Goal: Task Accomplishment & Management: Manage account settings

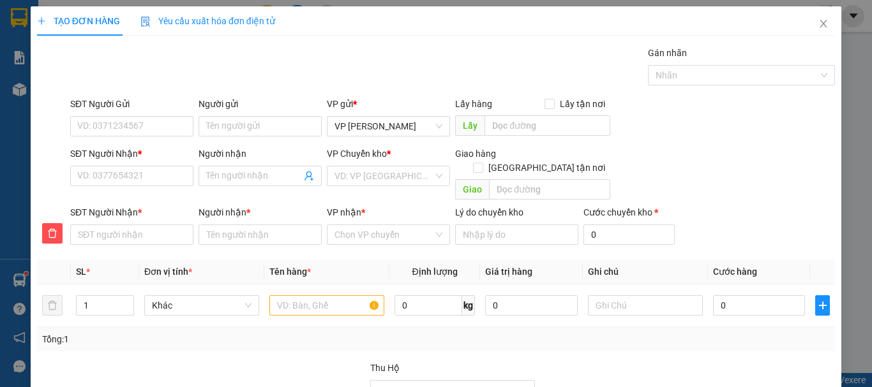
drag, startPoint x: 0, startPoint y: 0, endPoint x: 310, endPoint y: 198, distance: 367.9
click at [260, 189] on div "Người nhận Tên người nhận" at bounding box center [259, 169] width 123 height 45
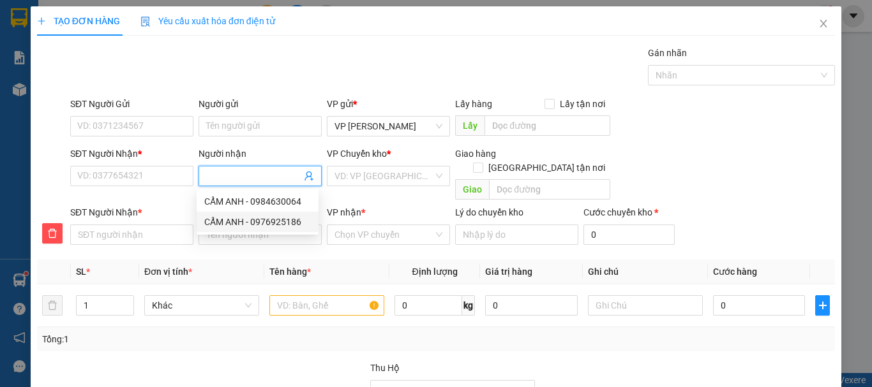
type input "H"
type input "HO"
type input "HOA"
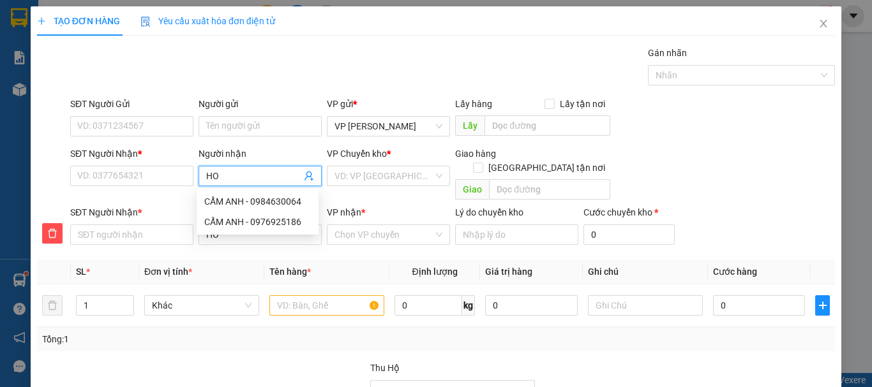
type input "HOA"
type input "HOAN"
type input "HOANG"
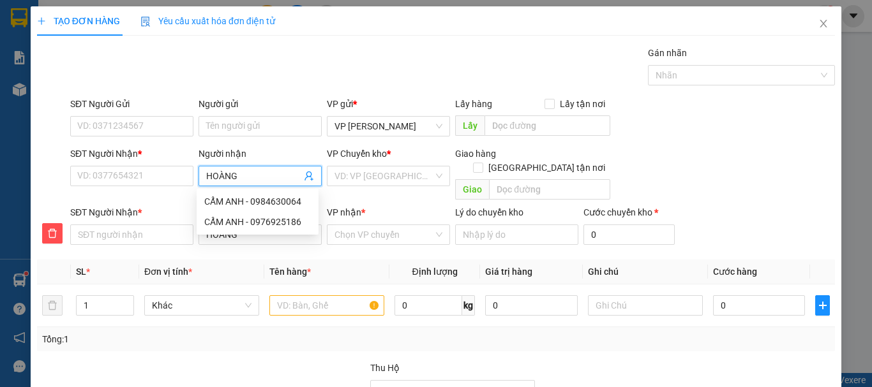
type input "HOÀNG"
type input "[PERSON_NAME]"
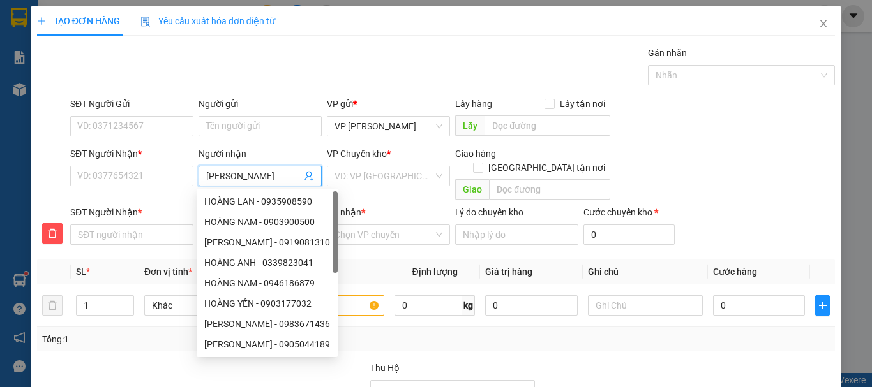
type input "[PERSON_NAME]"
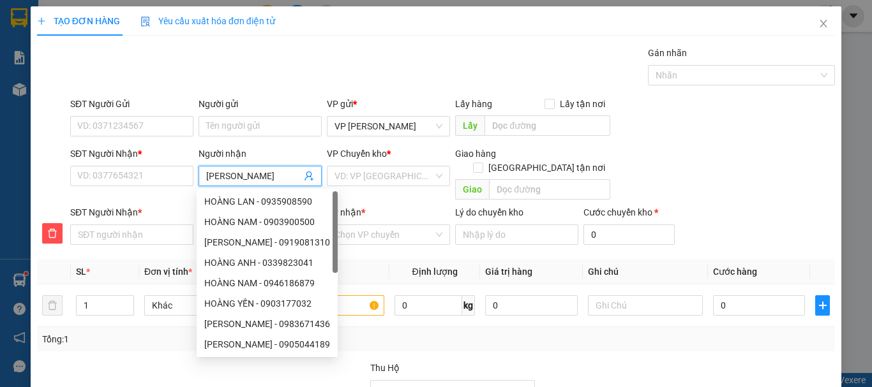
type input "[PERSON_NAME]"
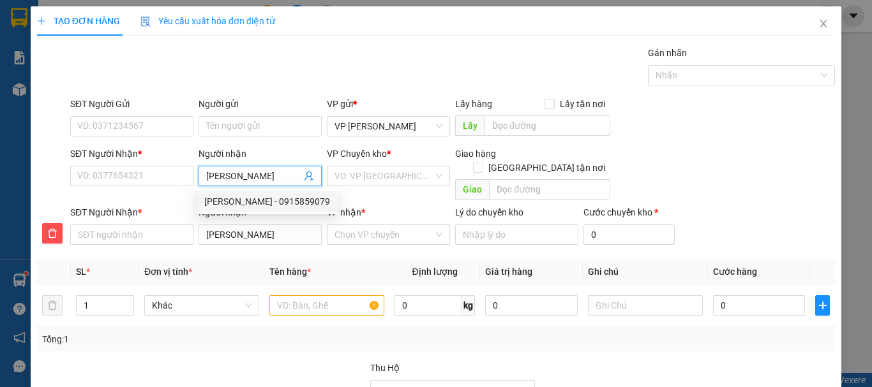
drag, startPoint x: 296, startPoint y: 202, endPoint x: 264, endPoint y: 190, distance: 34.7
click at [294, 200] on div "[PERSON_NAME] - 0915859079" at bounding box center [267, 202] width 126 height 14
type input "0915859079"
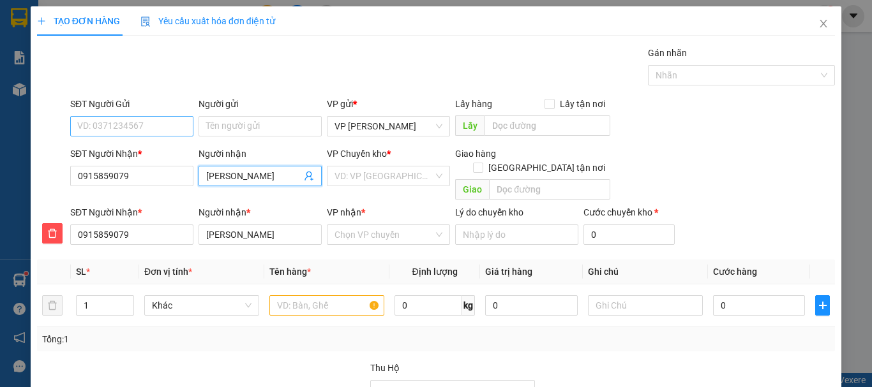
type input "[PERSON_NAME]"
click at [142, 126] on input "SĐT Người Gửi" at bounding box center [131, 126] width 123 height 20
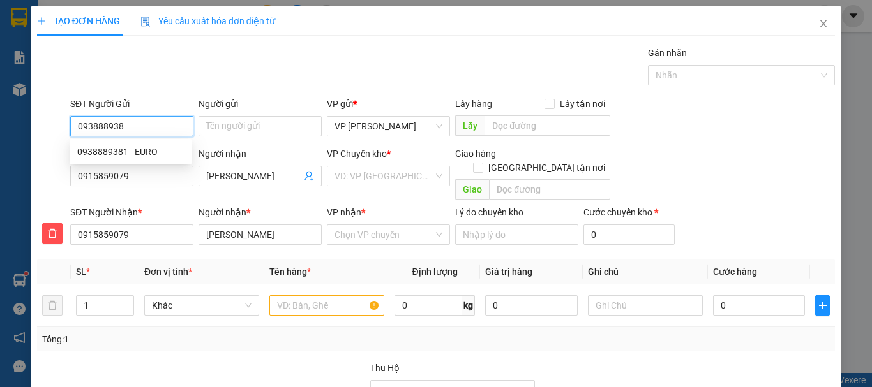
type input "0938889381"
click at [148, 152] on div "0938889381 - EURO" at bounding box center [130, 152] width 107 height 14
type input "EURO"
type input "40.000"
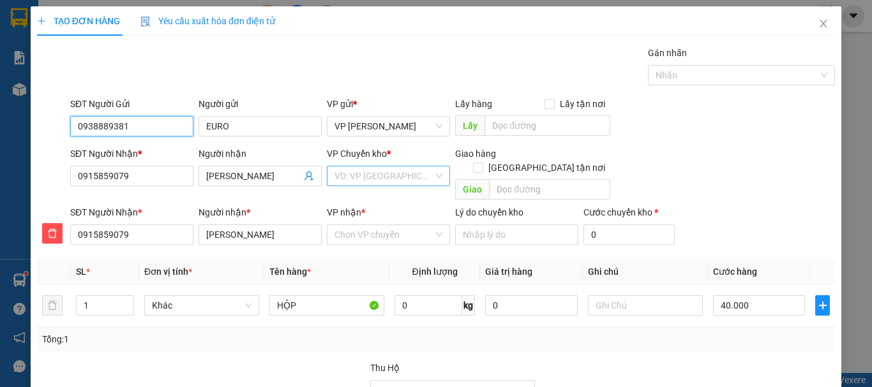
type input "0938889381"
click at [361, 174] on input "search" at bounding box center [383, 176] width 99 height 19
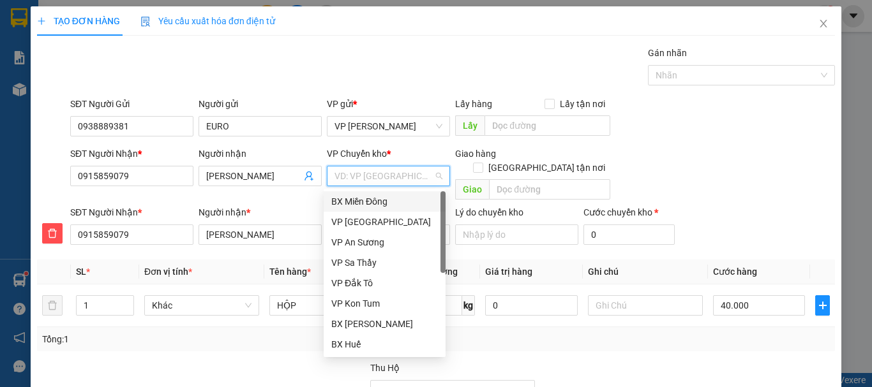
click at [377, 198] on div "BX Miền Đông" at bounding box center [384, 202] width 107 height 14
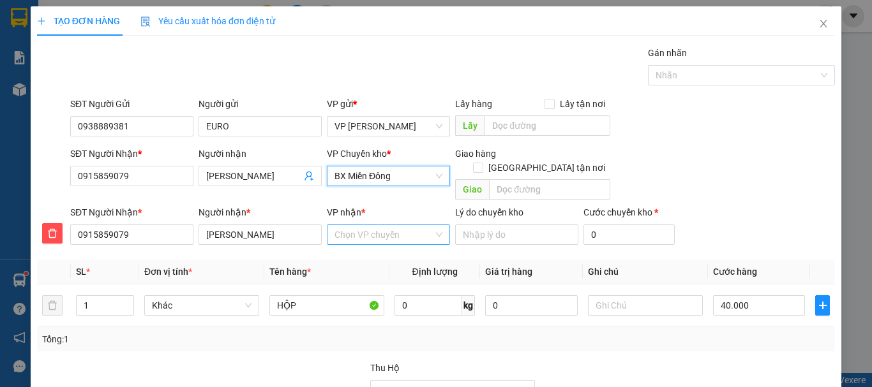
click at [366, 226] on input "VP nhận *" at bounding box center [383, 234] width 99 height 19
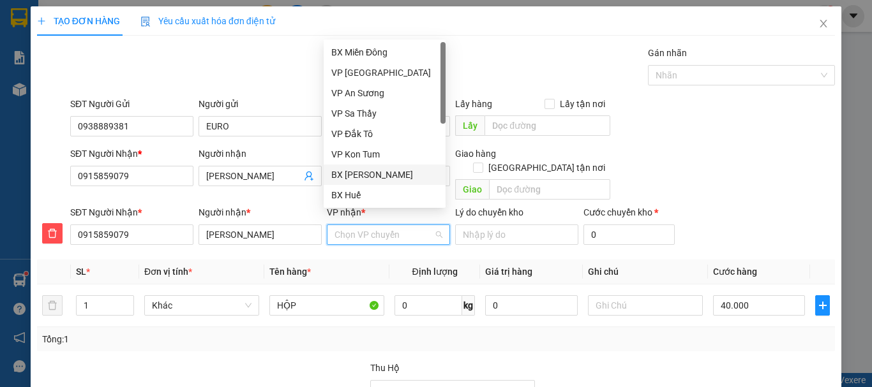
click at [382, 171] on div "BX [PERSON_NAME]" at bounding box center [384, 175] width 107 height 14
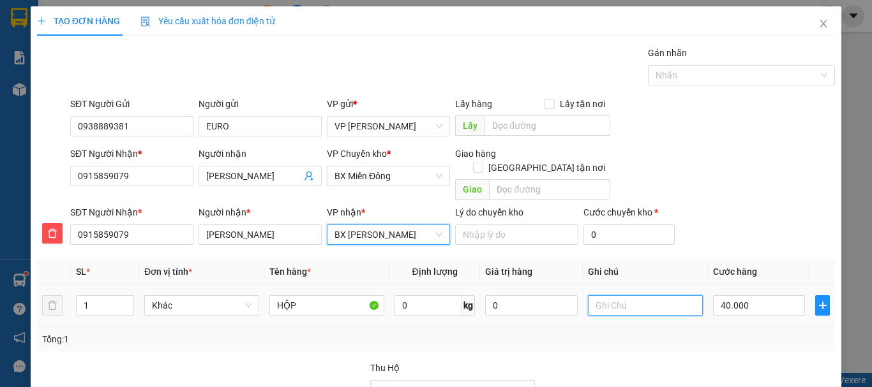
click at [611, 295] on input "text" at bounding box center [645, 305] width 115 height 20
type input "CHIỀU MAI VỀ"
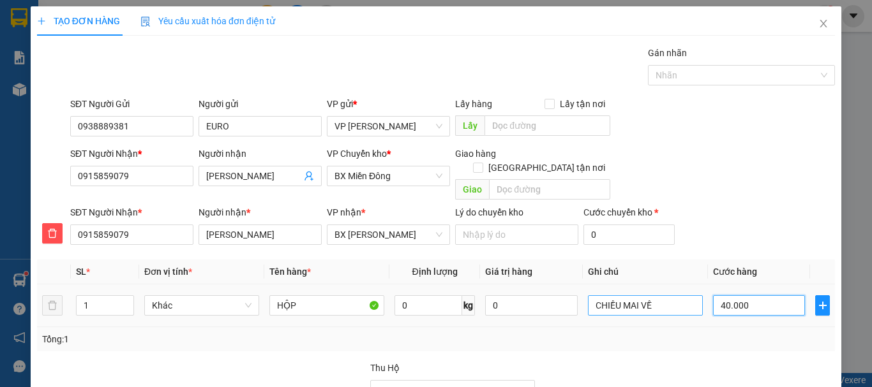
type input "4"
type input "0"
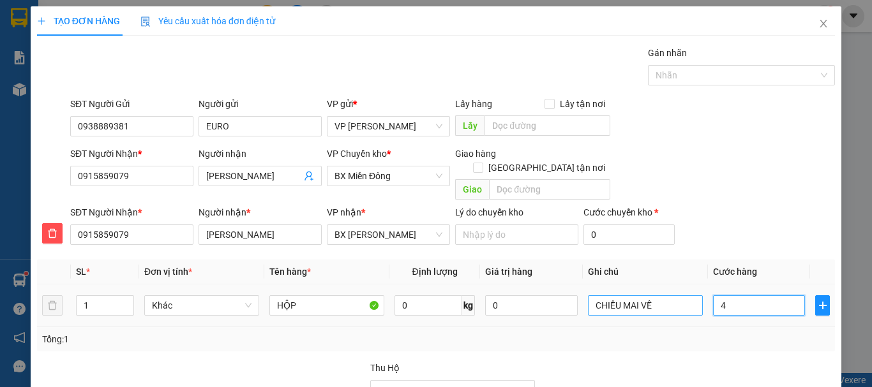
type input "0"
type input "5"
type input "05"
type input "50"
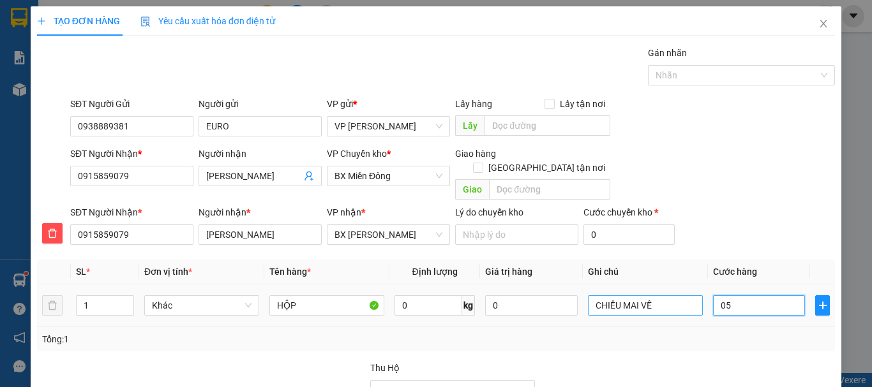
type input "50"
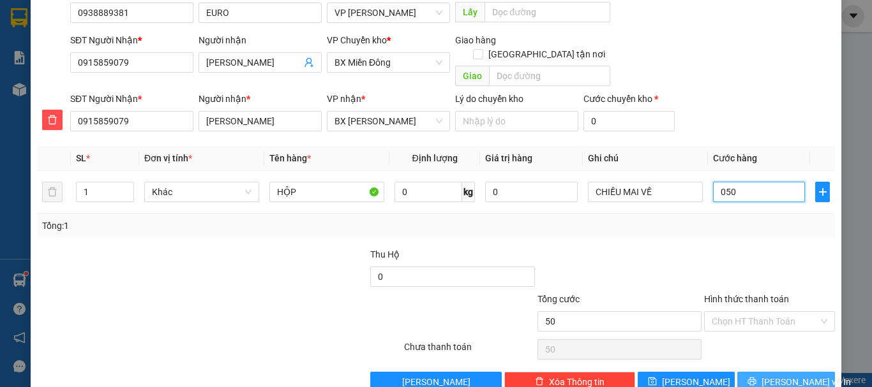
scroll to position [128, 0]
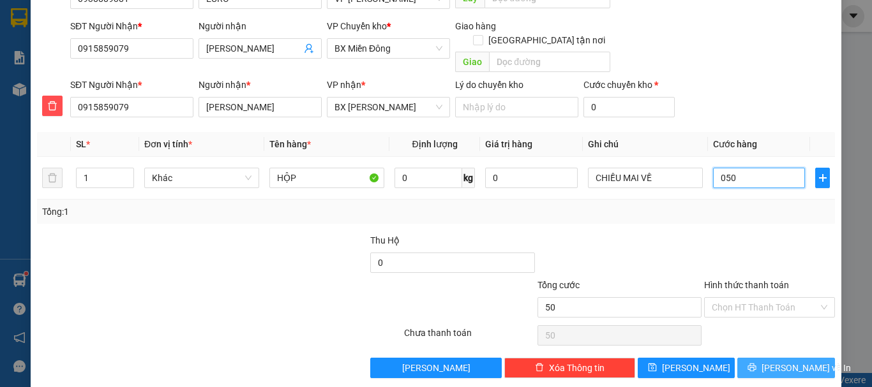
type input "050"
type input "50.000"
drag, startPoint x: 758, startPoint y: 350, endPoint x: 740, endPoint y: 316, distance: 39.1
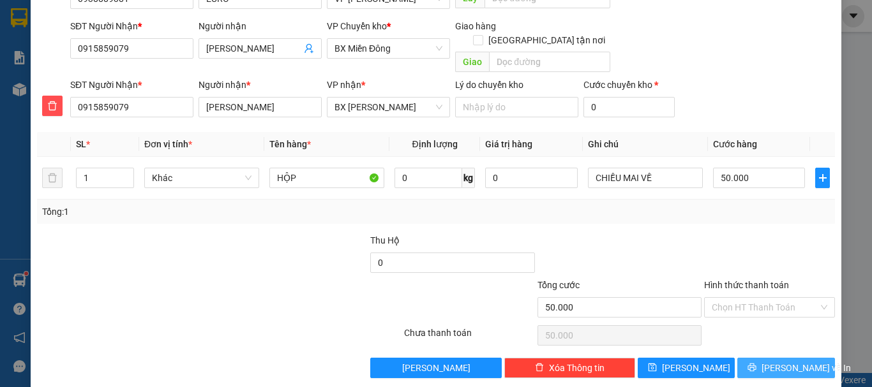
click at [756, 364] on icon "printer" at bounding box center [752, 368] width 8 height 8
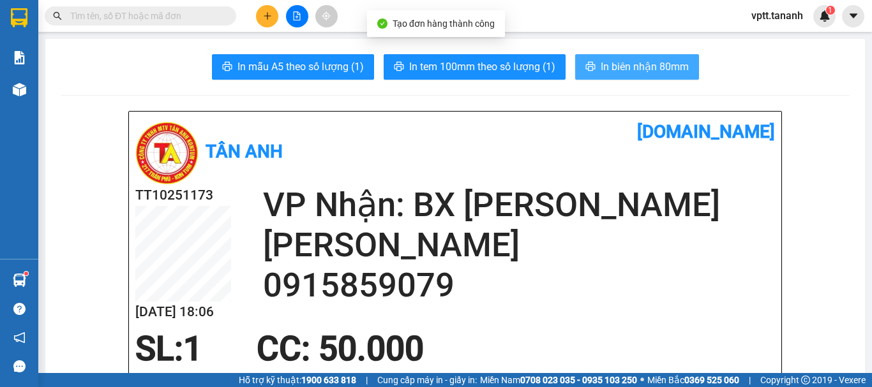
click at [633, 68] on span "In biên nhận 80mm" at bounding box center [645, 67] width 88 height 16
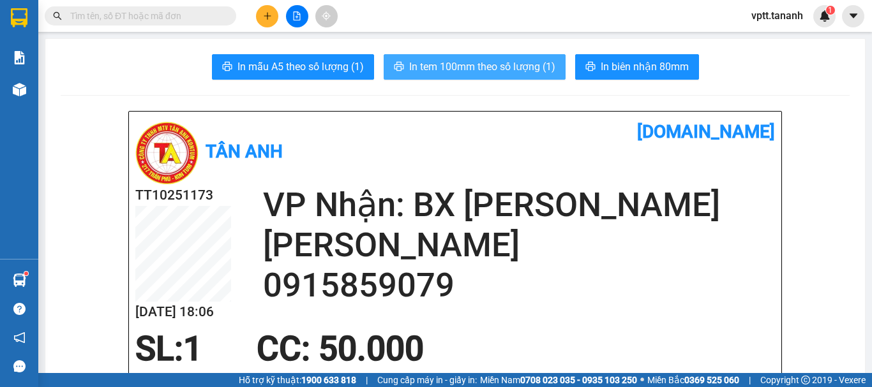
click at [488, 62] on span "In tem 100mm theo số lượng (1)" at bounding box center [482, 67] width 146 height 16
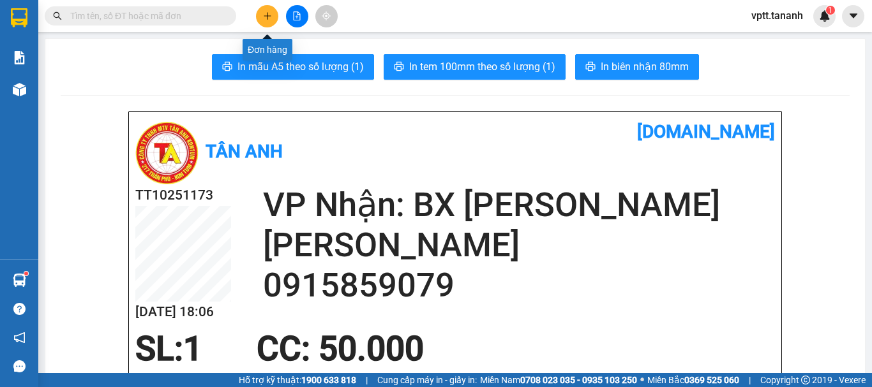
click at [266, 20] on button at bounding box center [267, 16] width 22 height 22
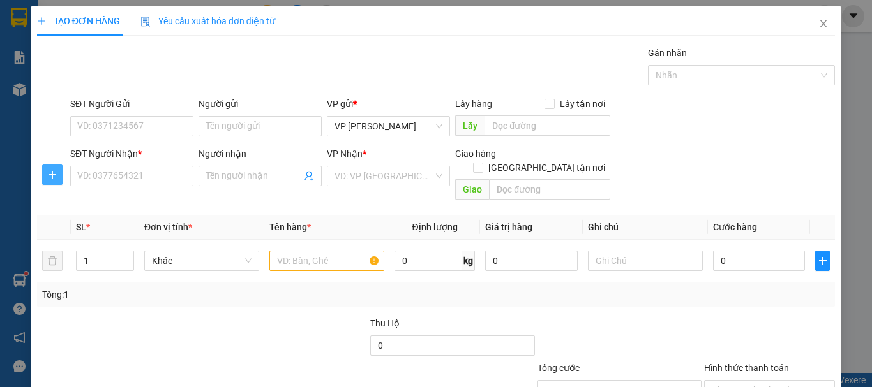
click at [52, 172] on icon "plus" at bounding box center [52, 175] width 10 height 10
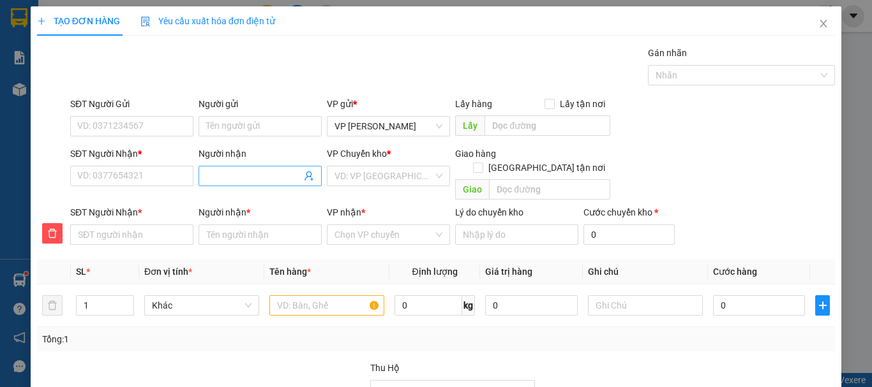
drag, startPoint x: 227, startPoint y: 172, endPoint x: 238, endPoint y: 180, distance: 13.8
click at [227, 176] on input "Người nhận" at bounding box center [253, 176] width 95 height 14
type input "H"
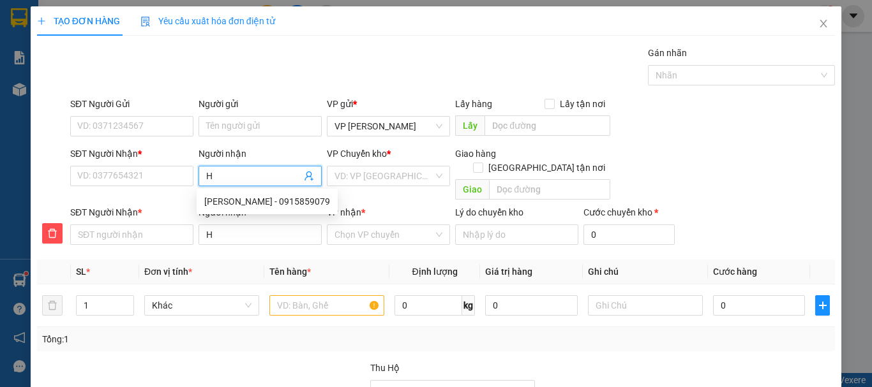
type input "HO"
type input "HOA"
type input "HÒA"
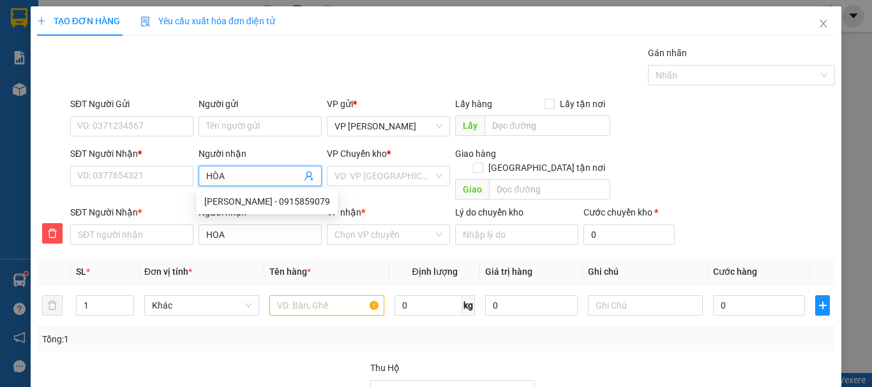
type input "HÒA"
type input "HÒA P"
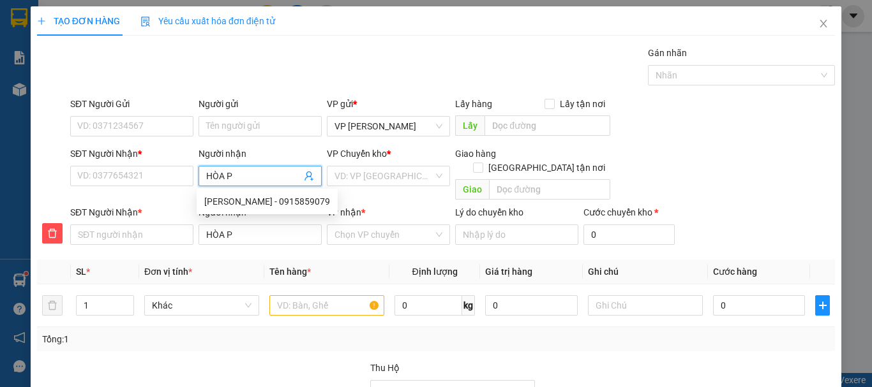
type input "HÒA PH"
type input "HÒA PHA"
type input "HÒA PHAT"
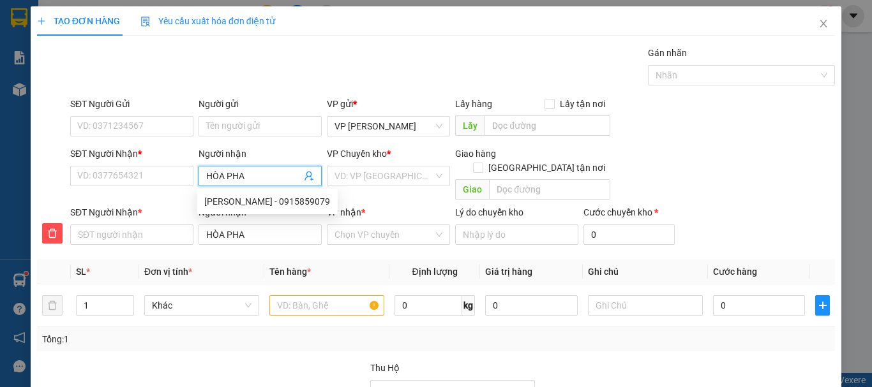
type input "HÒA PHAT"
type input "HÒA PHÁT"
click at [281, 222] on div "HÒA PHÁT - 0935338348" at bounding box center [257, 222] width 107 height 14
type input "0935338348"
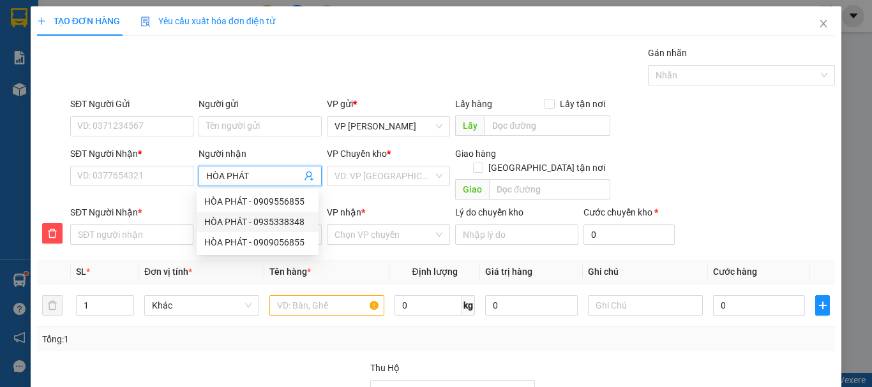
type input "0935338348"
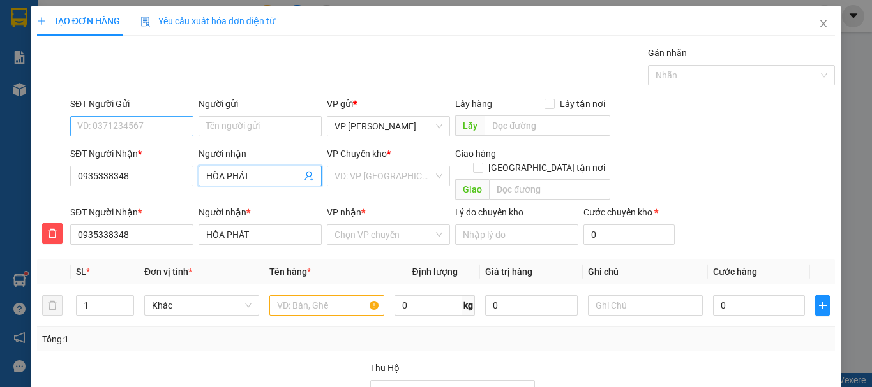
type input "HÒA PHÁT"
click at [171, 126] on input "SĐT Người Gửi" at bounding box center [131, 126] width 123 height 20
click at [131, 125] on input "SĐT Người Gửi" at bounding box center [131, 126] width 123 height 20
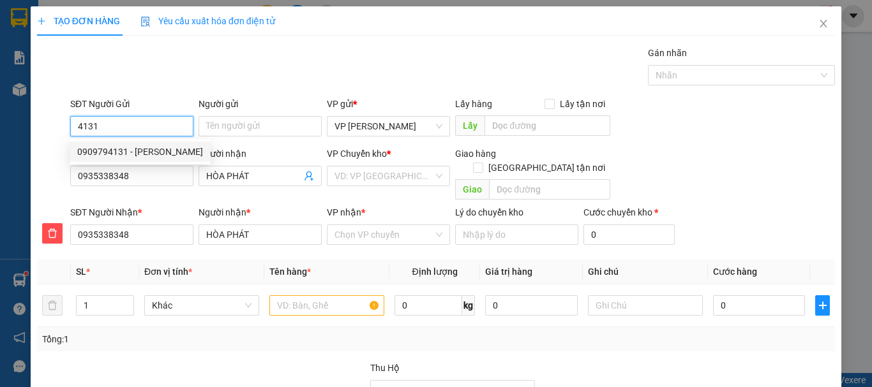
click at [151, 151] on div "0909794131 - [PERSON_NAME]" at bounding box center [140, 152] width 126 height 14
type input "0909794131"
type input "HƯƠNG"
type input "160.000"
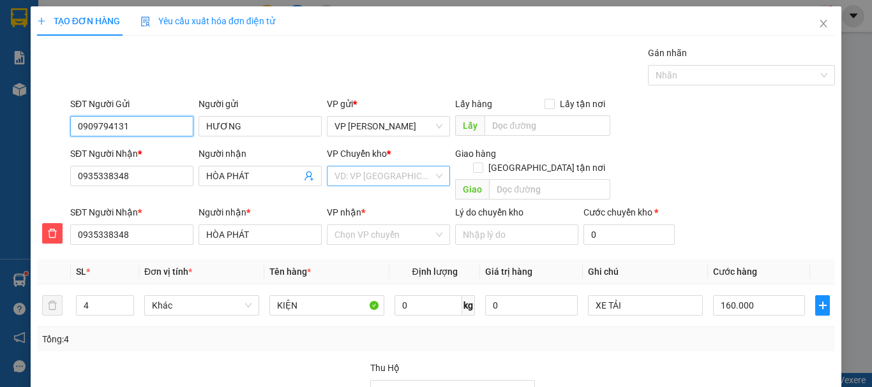
type input "0909794131"
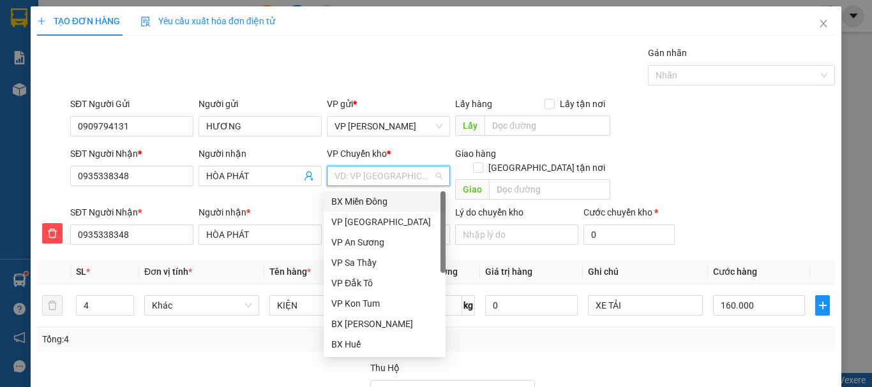
click at [348, 179] on input "search" at bounding box center [383, 176] width 99 height 19
click at [366, 202] on div "BX Miền Đông" at bounding box center [384, 202] width 107 height 14
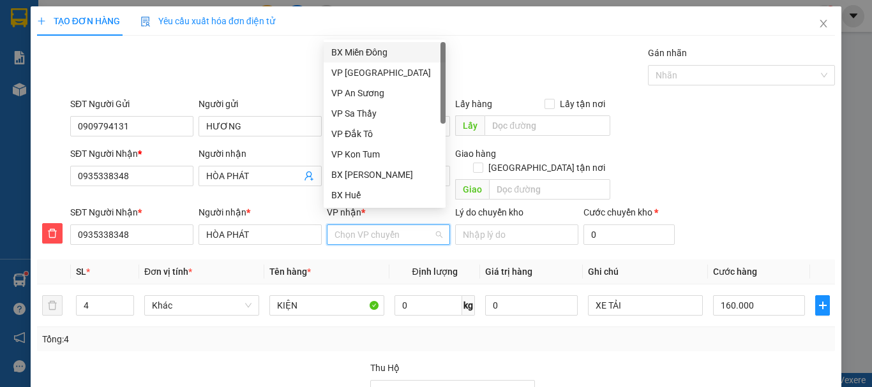
click at [365, 225] on input "VP nhận *" at bounding box center [383, 234] width 99 height 19
drag, startPoint x: 374, startPoint y: 174, endPoint x: 354, endPoint y: 198, distance: 31.2
click at [373, 174] on div "BX [PERSON_NAME]" at bounding box center [384, 175] width 107 height 14
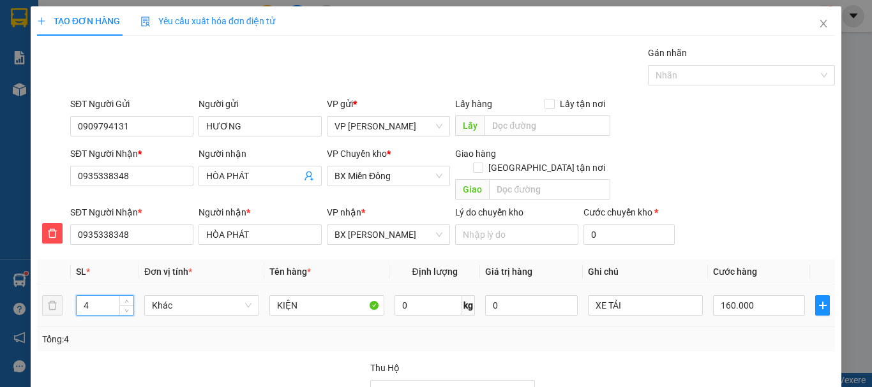
drag, startPoint x: 80, startPoint y: 290, endPoint x: 98, endPoint y: 288, distance: 18.1
click at [98, 296] on input "4" at bounding box center [105, 305] width 57 height 19
type input "3"
click at [728, 295] on input "160.000" at bounding box center [759, 305] width 92 height 20
type input "1"
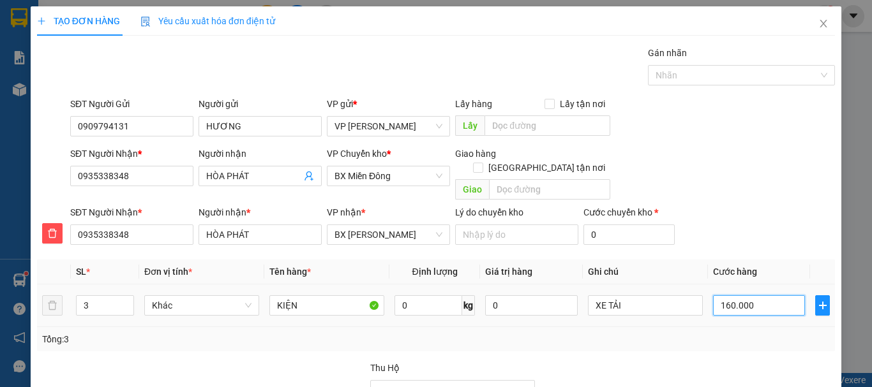
type input "1"
type input "14"
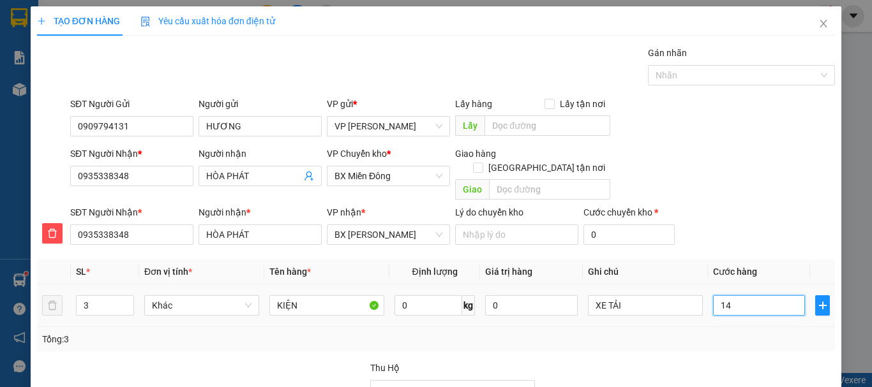
type input "140"
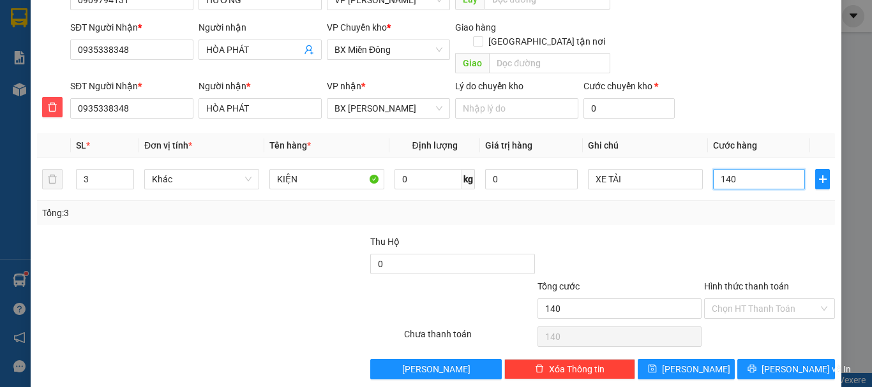
scroll to position [128, 0]
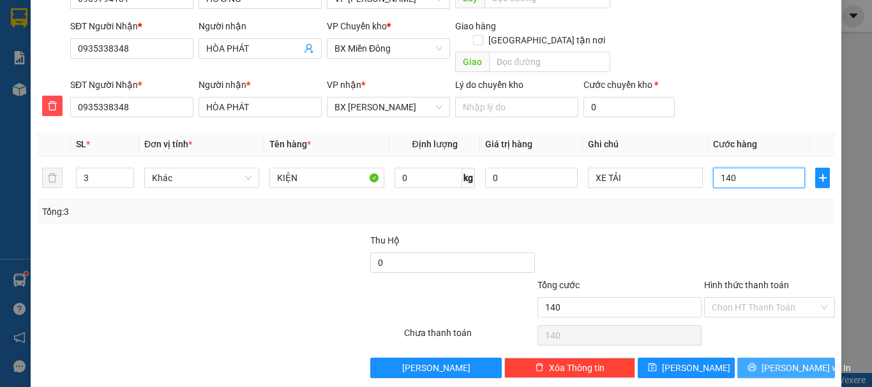
type input "140"
type input "140.000"
click at [766, 358] on button "[PERSON_NAME] và In" at bounding box center [786, 368] width 98 height 20
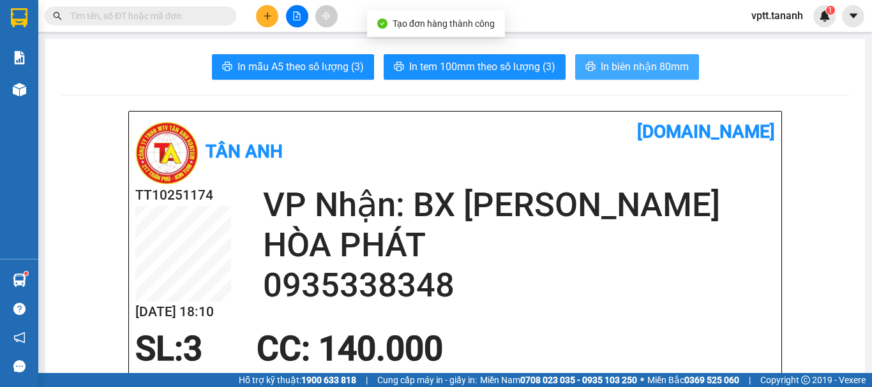
click at [660, 67] on span "In biên nhận 80mm" at bounding box center [645, 67] width 88 height 16
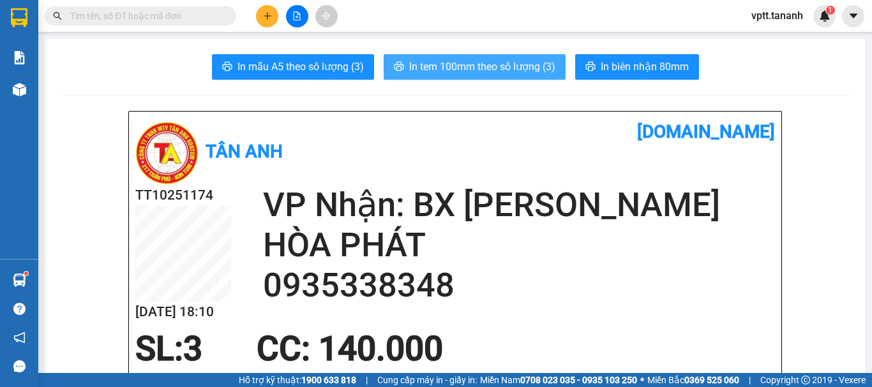
click at [488, 74] on span "In tem 100mm theo số lượng (3)" at bounding box center [482, 67] width 146 height 16
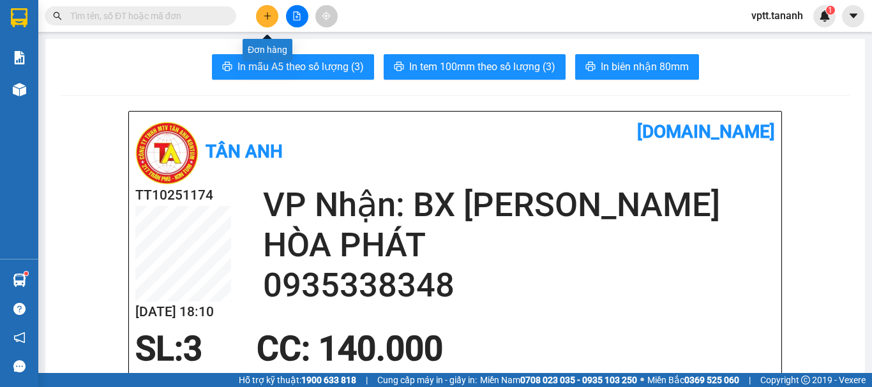
click at [265, 20] on button at bounding box center [267, 16] width 22 height 22
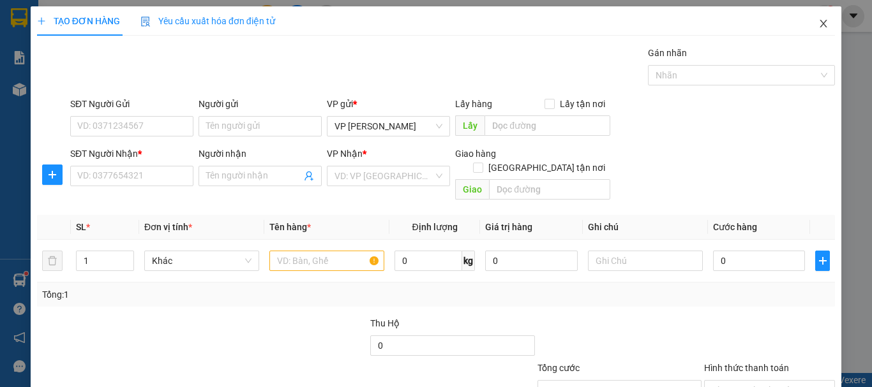
click at [818, 21] on icon "close" at bounding box center [823, 24] width 10 height 10
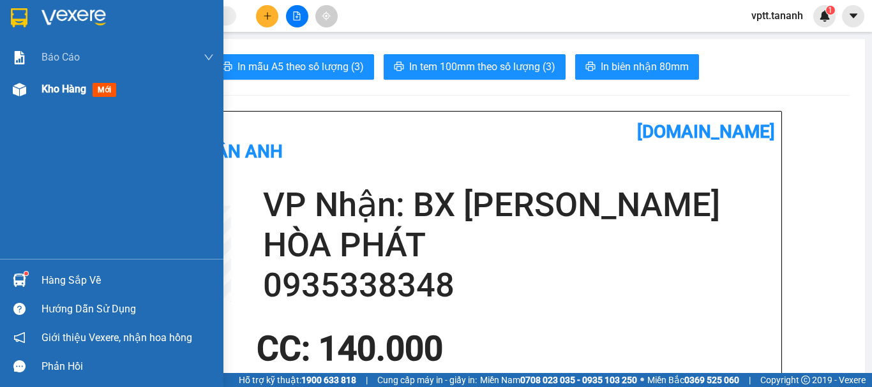
click at [64, 87] on span "Kho hàng" at bounding box center [63, 89] width 45 height 12
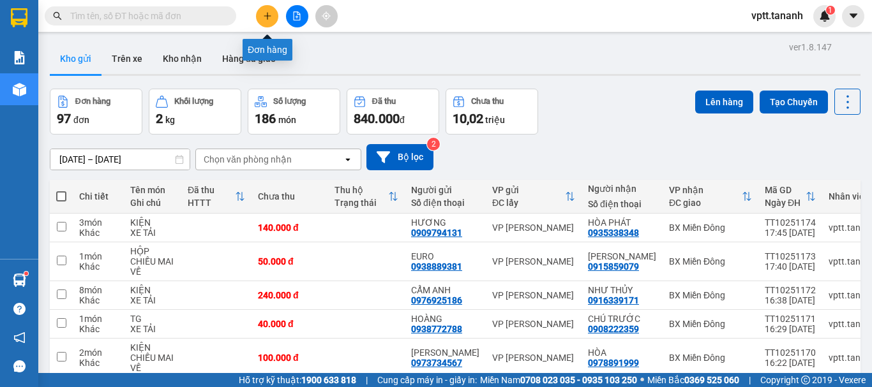
click at [271, 17] on icon "plus" at bounding box center [267, 15] width 9 height 9
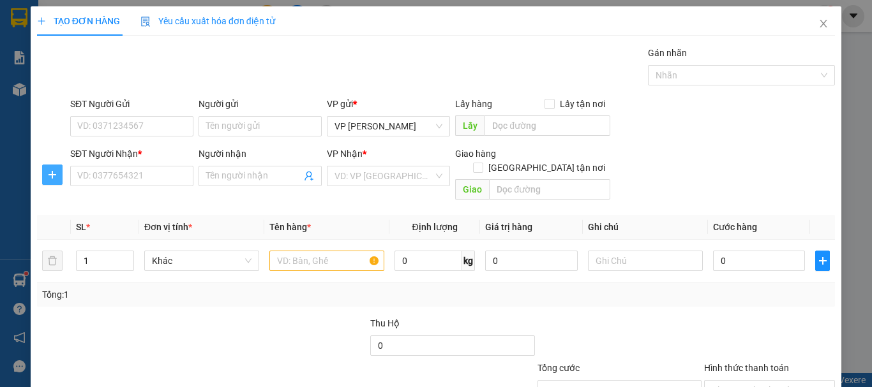
click at [51, 172] on icon "plus" at bounding box center [52, 175] width 10 height 10
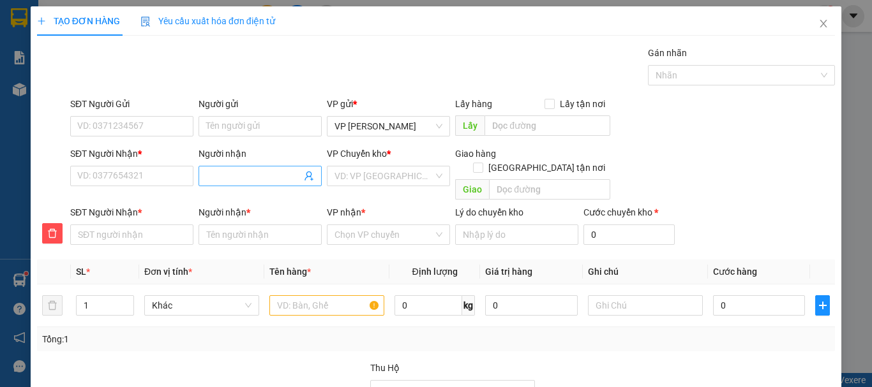
click at [217, 179] on input "Người nhận" at bounding box center [253, 176] width 95 height 14
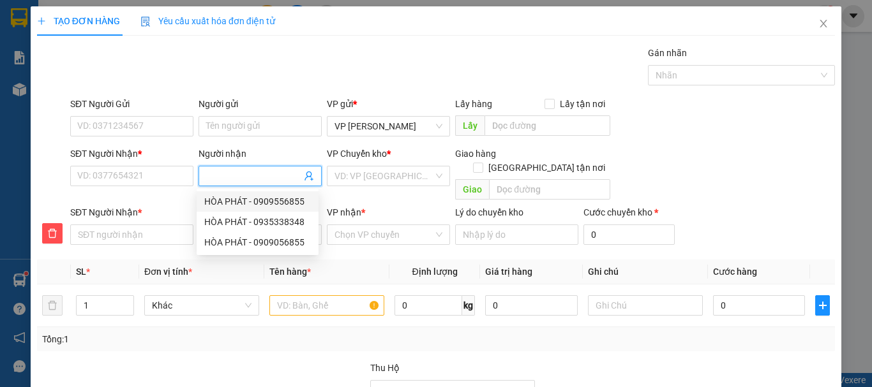
type input "N"
type input "NG"
type input "NGU"
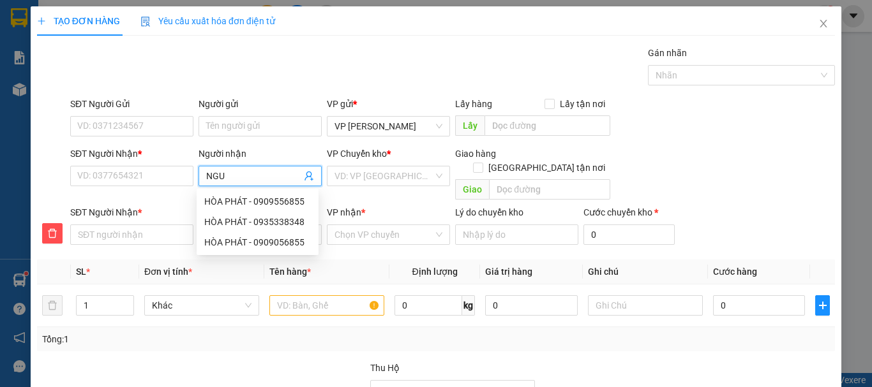
type input "NGU"
type input "NGUY"
type input "NGUYE"
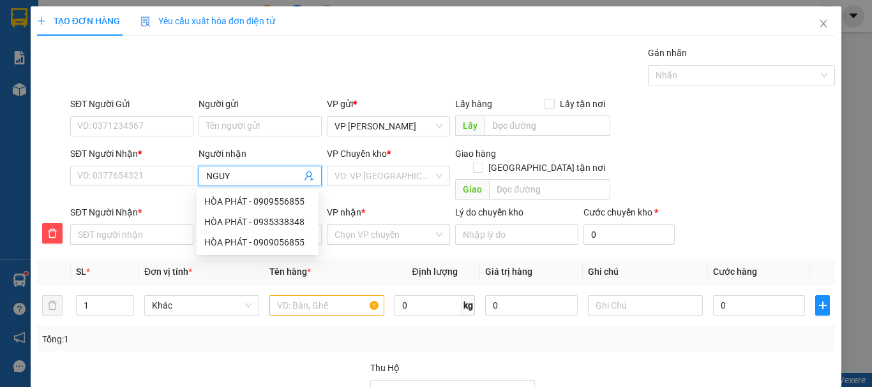
type input "NGUYÊ"
type input "NGUYÊT"
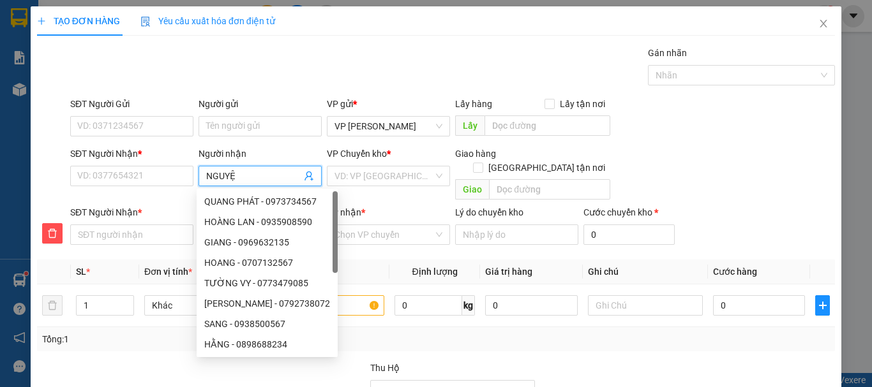
type input "NGUYỆT"
type input "NGUYỆT A"
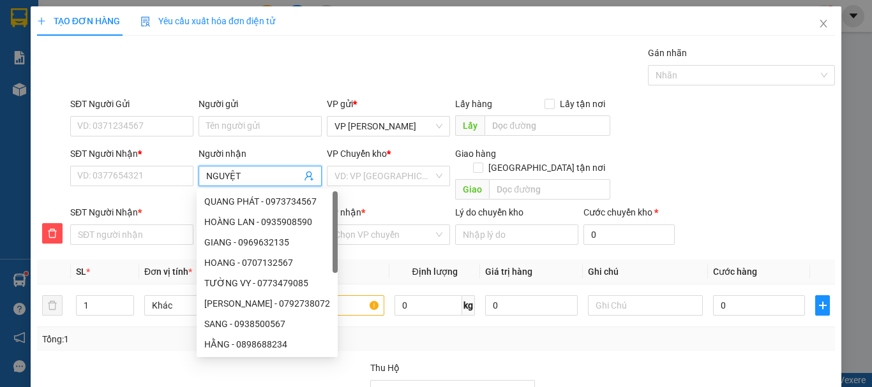
type input "NGUYỆT A"
type input "NGUYỆT AN"
type input "NGUYỆT ANH"
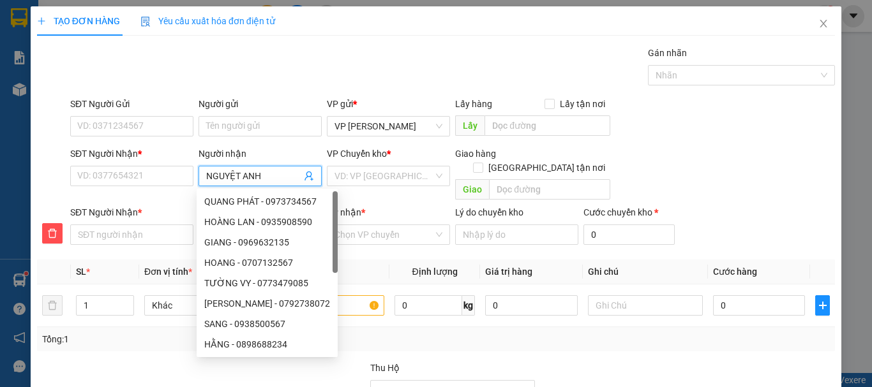
type input "NGUYỆT ANH"
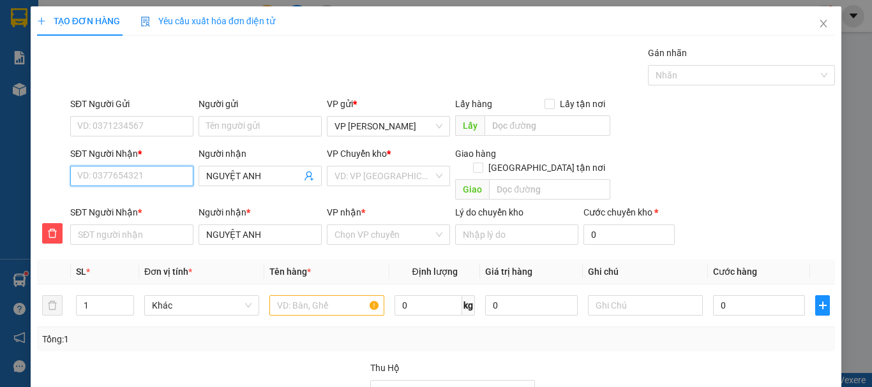
type input "0"
type input "09"
type input "097"
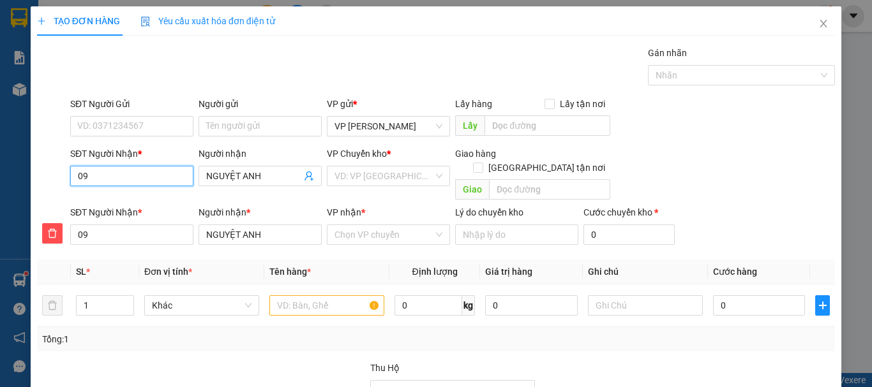
type input "097"
type input "0976"
type input "09768"
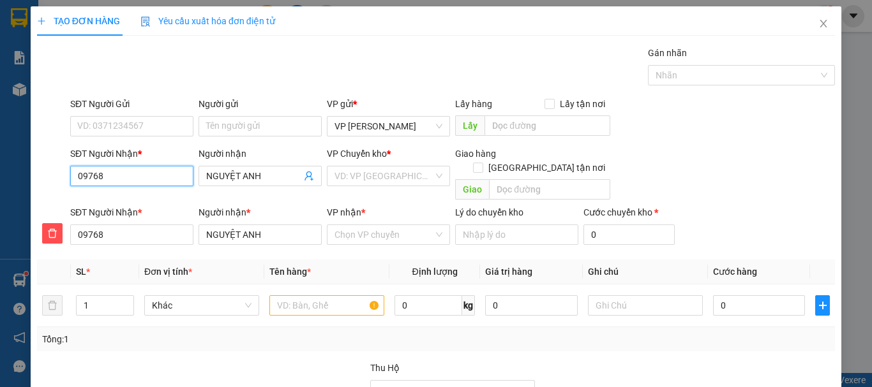
type input "097686"
type input "0976860"
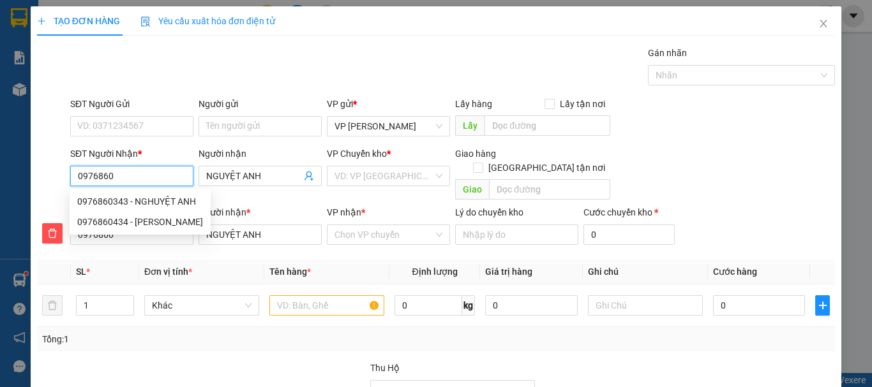
type input "09768603"
type input "097686034"
type input "0976860343"
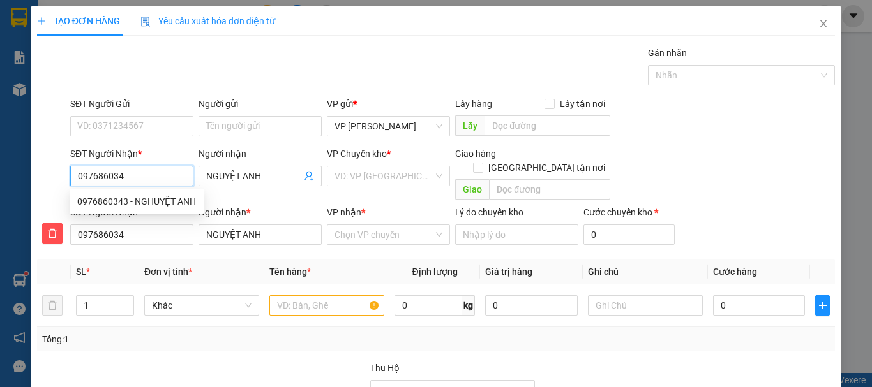
type input "0976860343"
click at [149, 203] on div "0976860343 - NGHUYỆT ANH" at bounding box center [136, 202] width 119 height 14
type input "NGHUYỆT ANH"
type input "80.000"
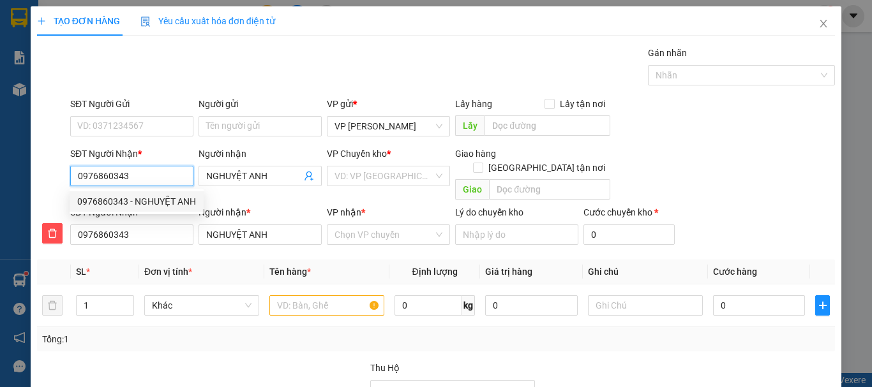
type input "80.000"
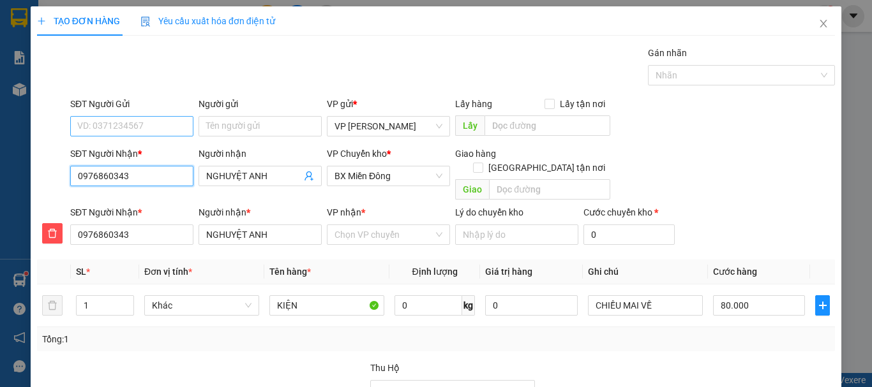
type input "0976860343"
drag, startPoint x: 144, startPoint y: 123, endPoint x: 161, endPoint y: 128, distance: 18.2
click at [144, 125] on input "SĐT Người Gửi" at bounding box center [131, 126] width 123 height 20
type input "0774161128"
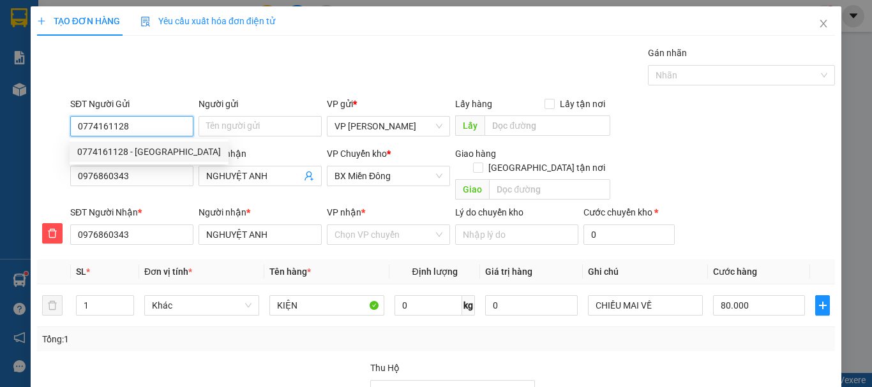
click at [145, 151] on div "0774161128 - [GEOGRAPHIC_DATA]" at bounding box center [149, 152] width 144 height 14
type input "NGA"
type input "50.000"
type input "0774161128"
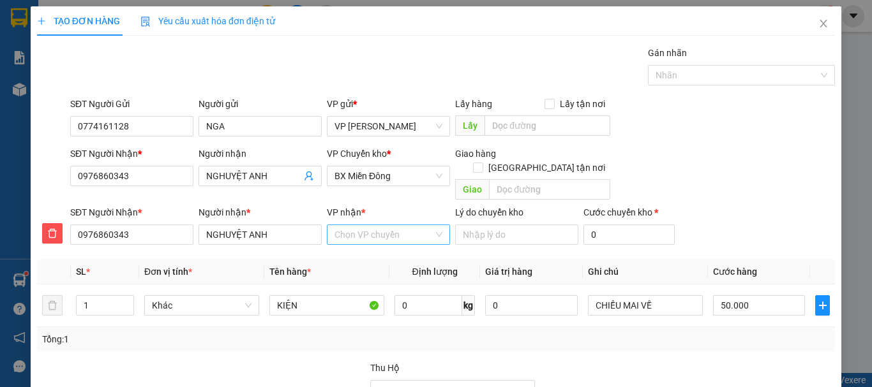
click at [365, 225] on input "VP nhận *" at bounding box center [383, 234] width 99 height 19
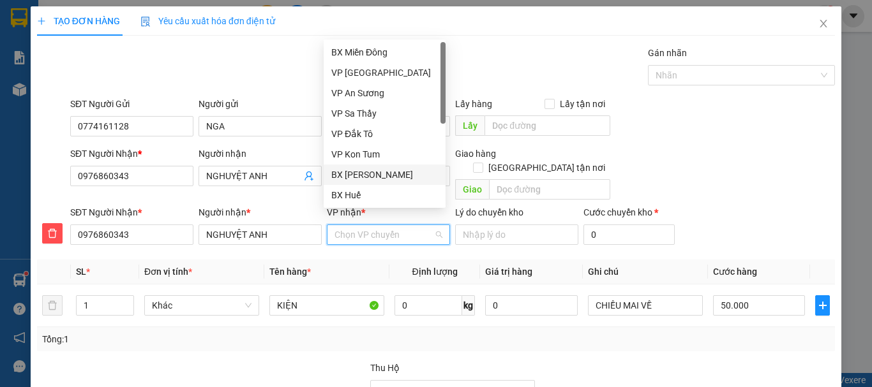
click at [376, 176] on div "BX [PERSON_NAME]" at bounding box center [384, 175] width 107 height 14
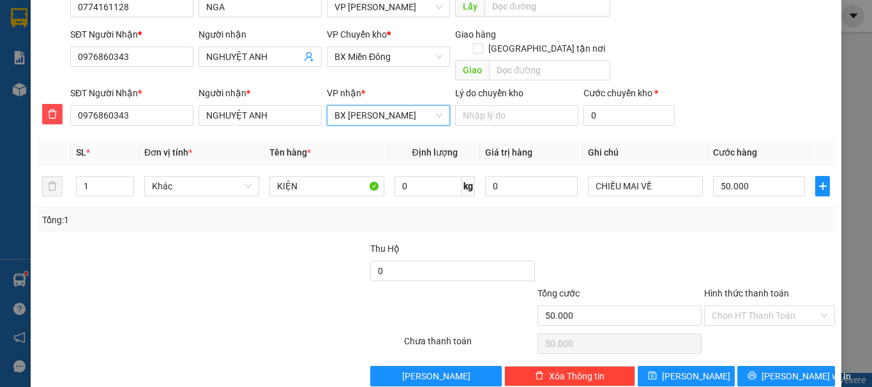
scroll to position [130, 0]
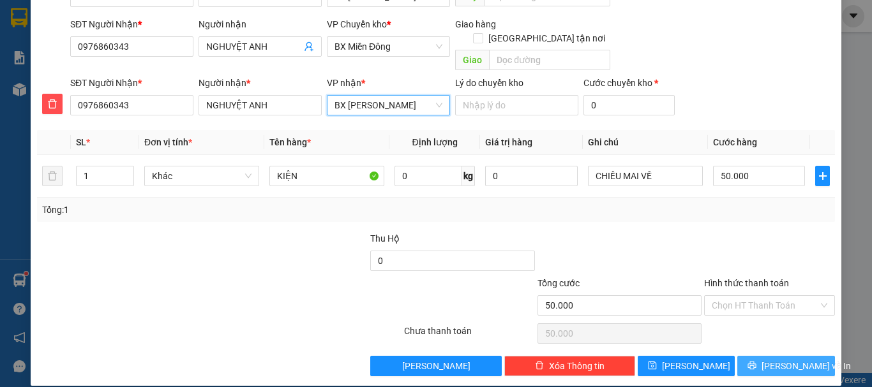
click at [779, 359] on span "[PERSON_NAME] và In" at bounding box center [805, 366] width 89 height 14
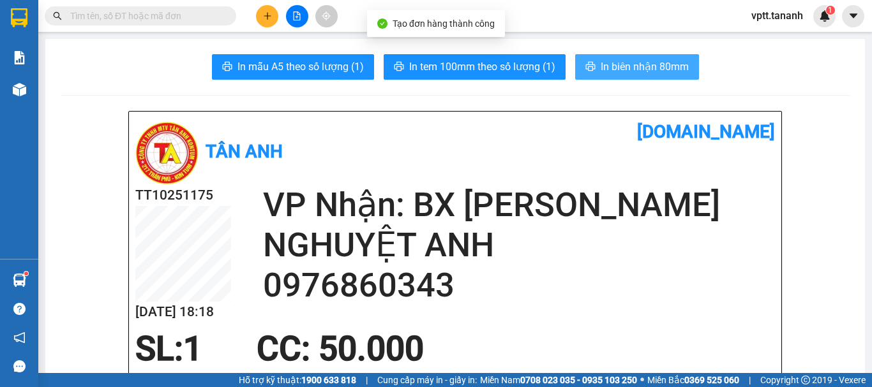
click at [610, 67] on span "In biên nhận 80mm" at bounding box center [645, 67] width 88 height 16
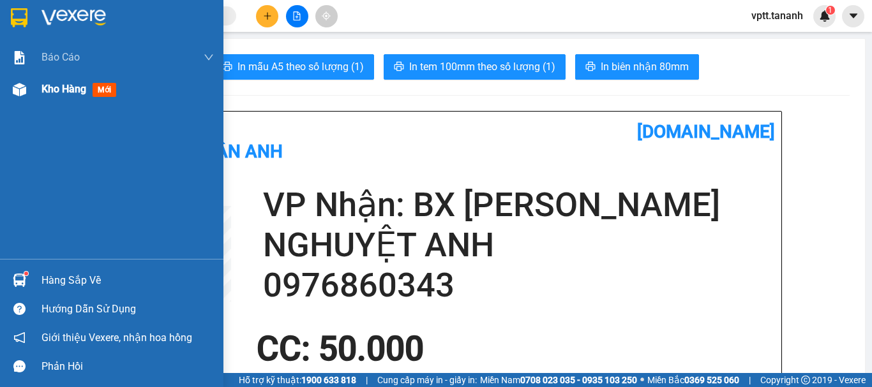
click at [49, 88] on span "Kho hàng" at bounding box center [63, 89] width 45 height 12
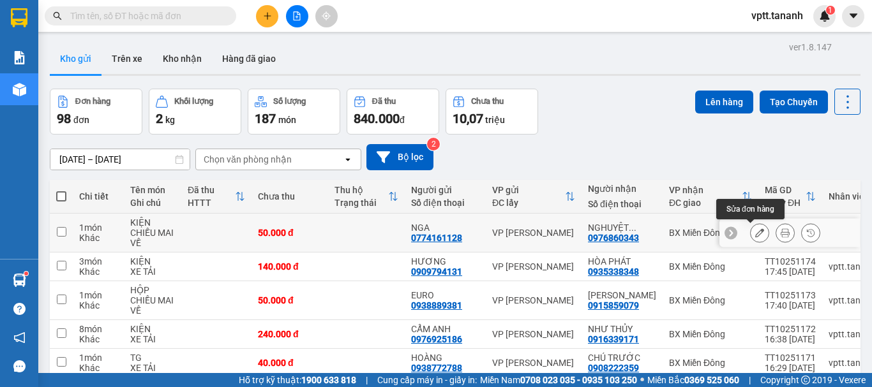
click at [755, 233] on icon at bounding box center [759, 232] width 9 height 9
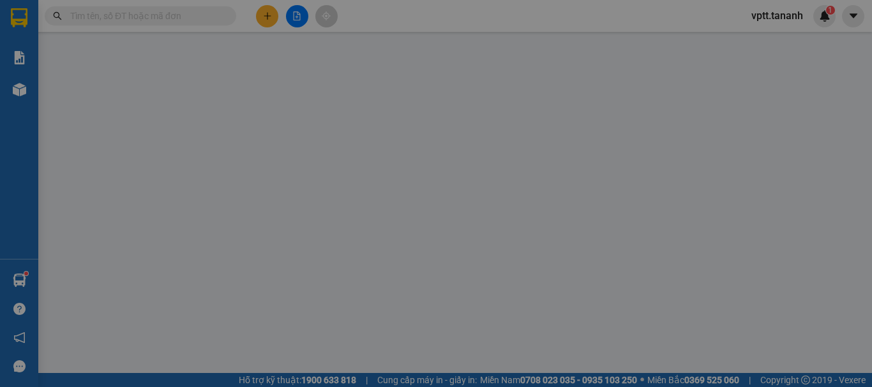
type input "0774161128"
type input "0976860343"
type input "50.000"
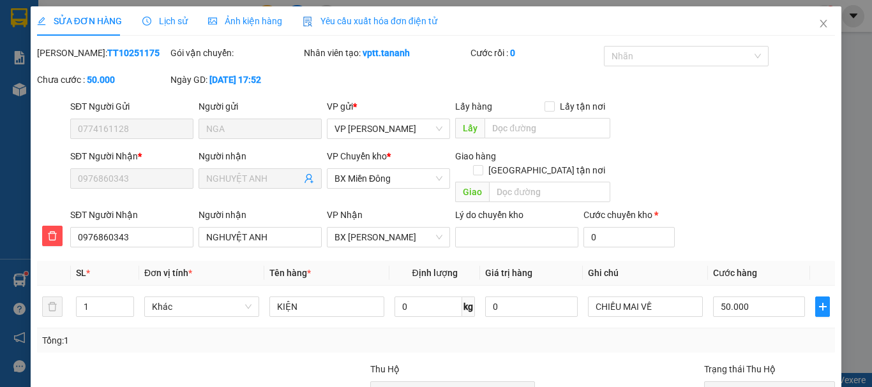
scroll to position [131, 0]
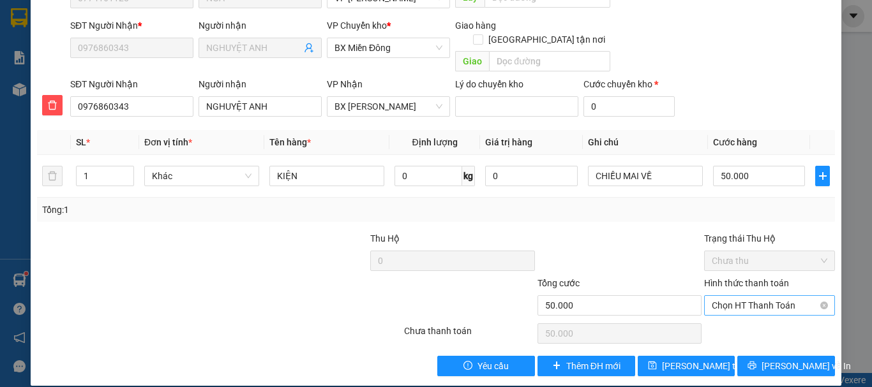
click at [744, 296] on span "Chọn HT Thanh Toán" at bounding box center [770, 305] width 116 height 19
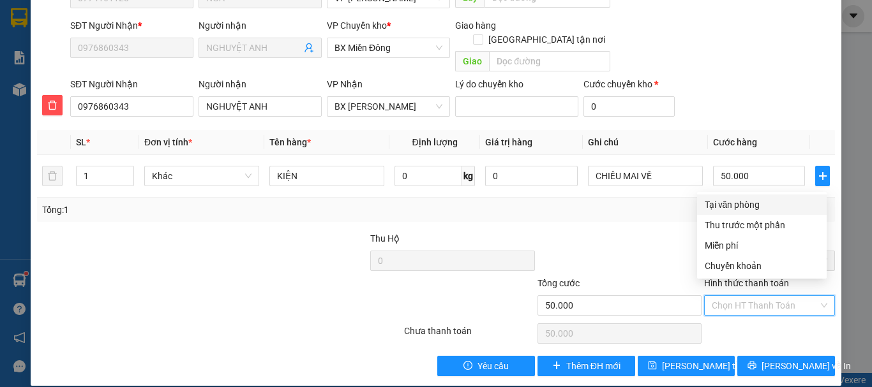
click at [733, 206] on div "Tại văn phòng" at bounding box center [762, 205] width 114 height 14
type input "0"
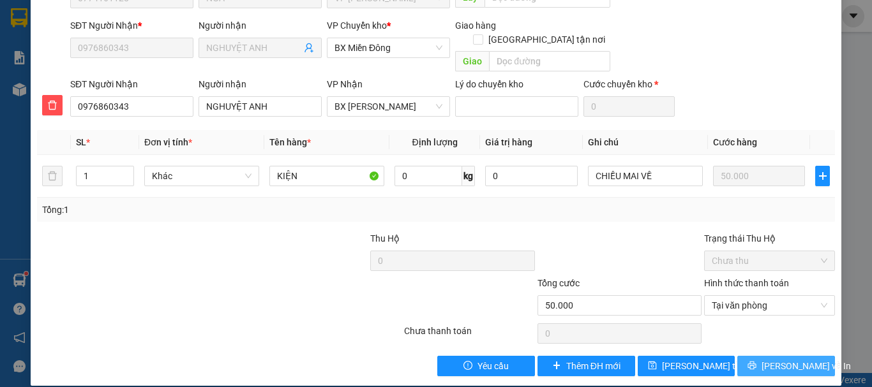
click at [777, 359] on span "[PERSON_NAME] và In" at bounding box center [805, 366] width 89 height 14
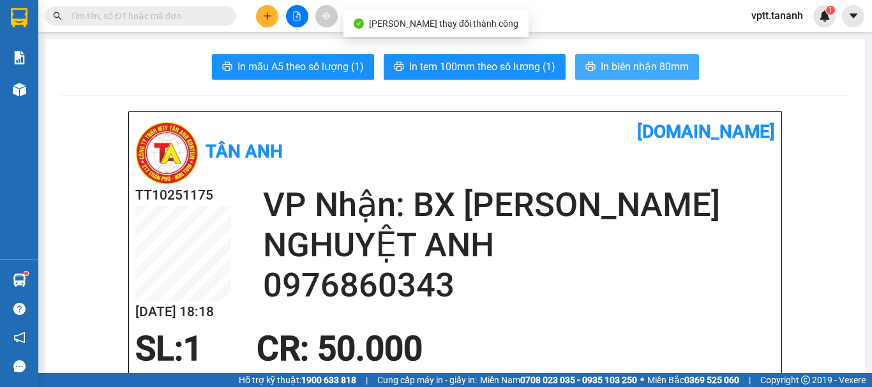
click at [625, 61] on span "In biên nhận 80mm" at bounding box center [645, 67] width 88 height 16
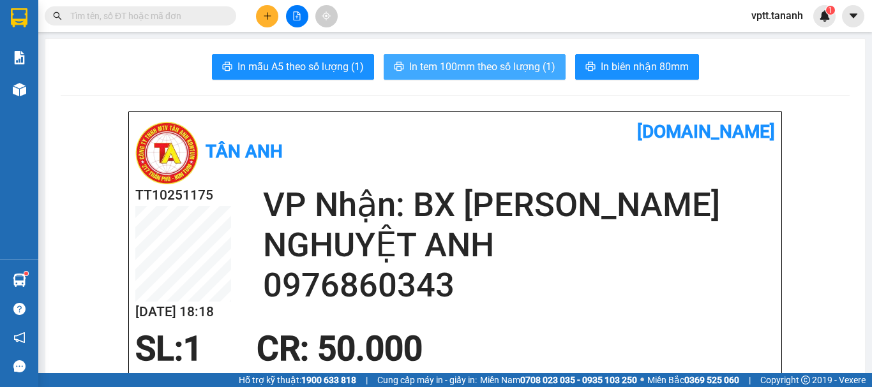
click at [502, 66] on span "In tem 100mm theo số lượng (1)" at bounding box center [482, 67] width 146 height 16
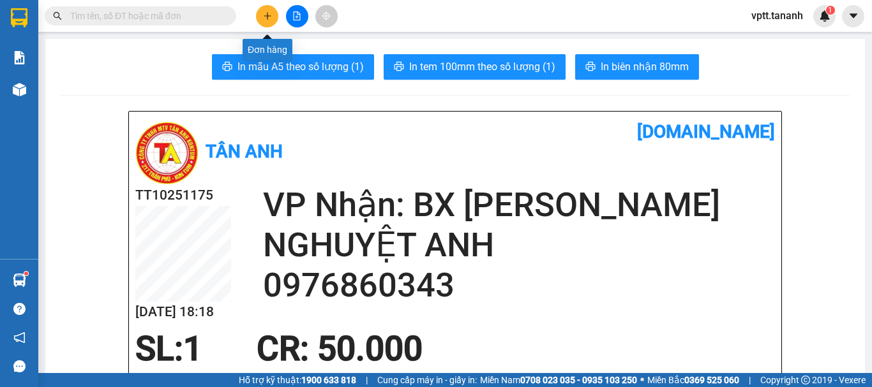
click at [266, 19] on icon "plus" at bounding box center [267, 15] width 9 height 9
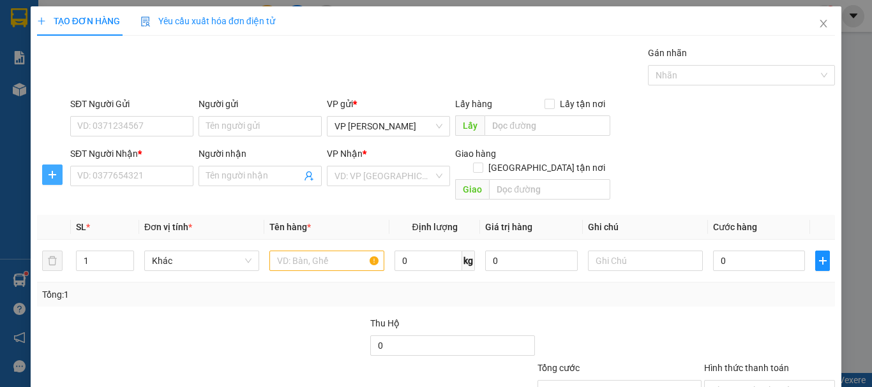
click at [54, 179] on icon "plus" at bounding box center [52, 175] width 10 height 10
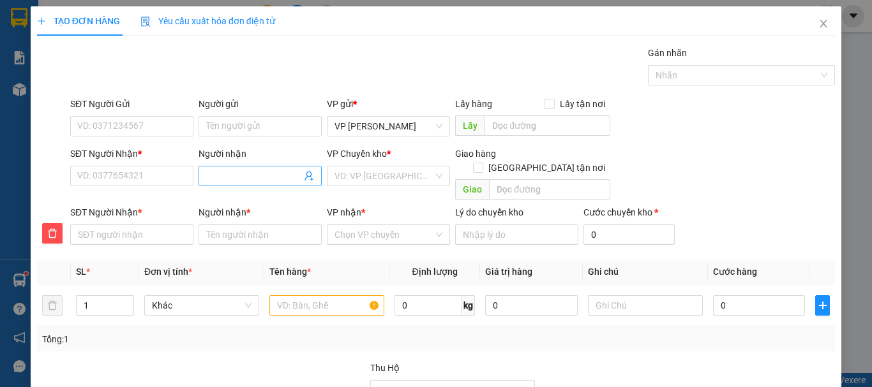
click at [241, 172] on input "Người nhận" at bounding box center [253, 176] width 95 height 14
click at [236, 172] on input "Người nhận" at bounding box center [253, 176] width 95 height 14
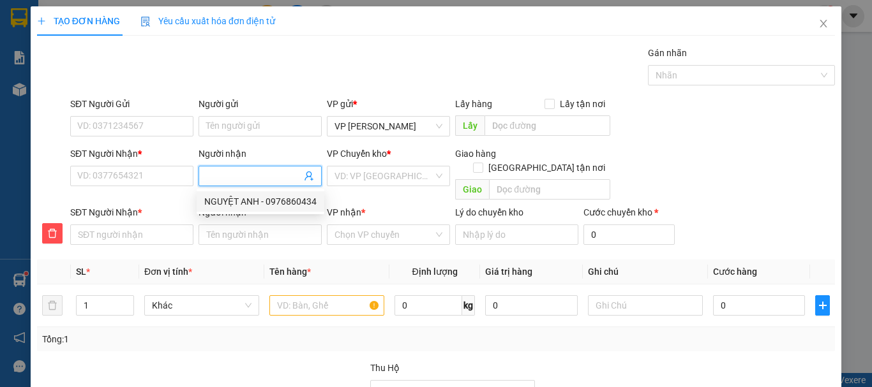
type input "A"
type input "AN"
type input "ANH"
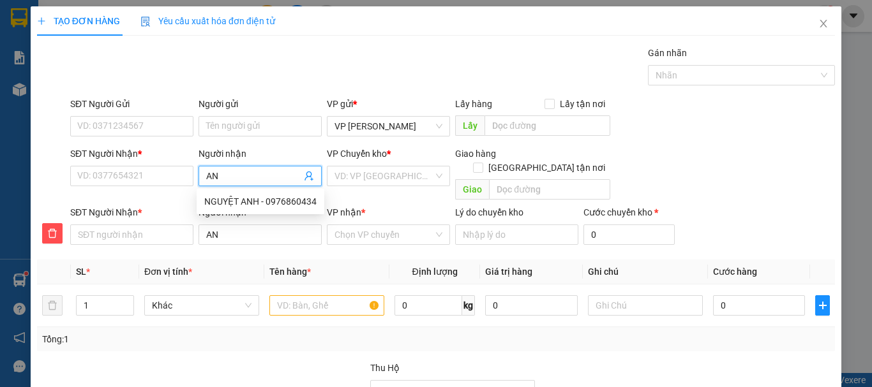
type input "ANH"
type input "ANH T"
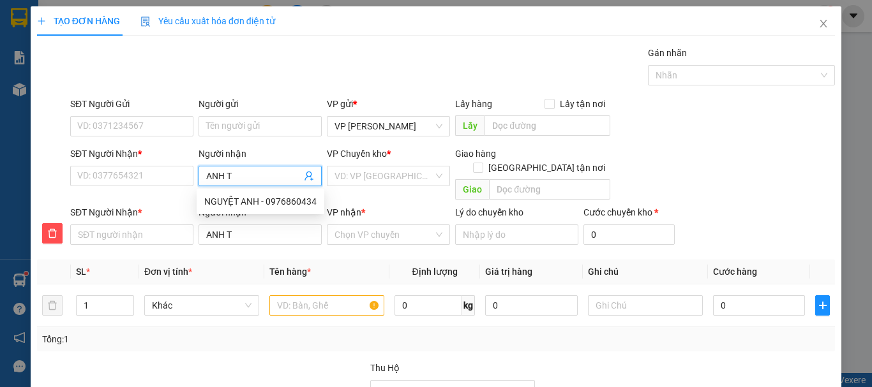
type input "ANH TA"
type input "[PERSON_NAME]"
type input "ANH TÀI"
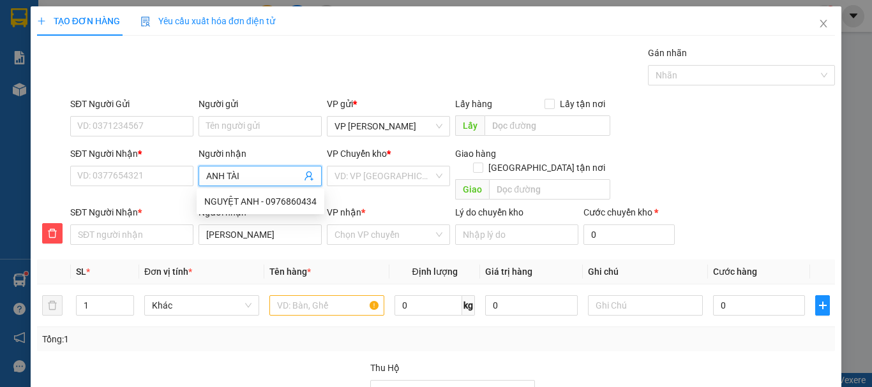
type input "ANH TÀI"
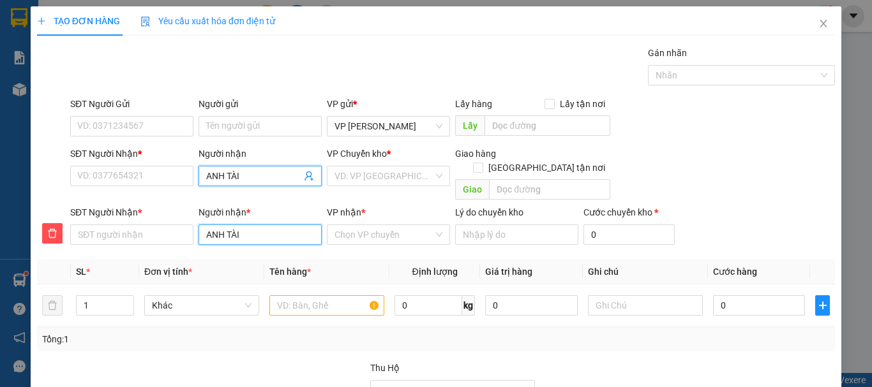
click at [221, 225] on input "ANH TÀI" at bounding box center [259, 235] width 123 height 20
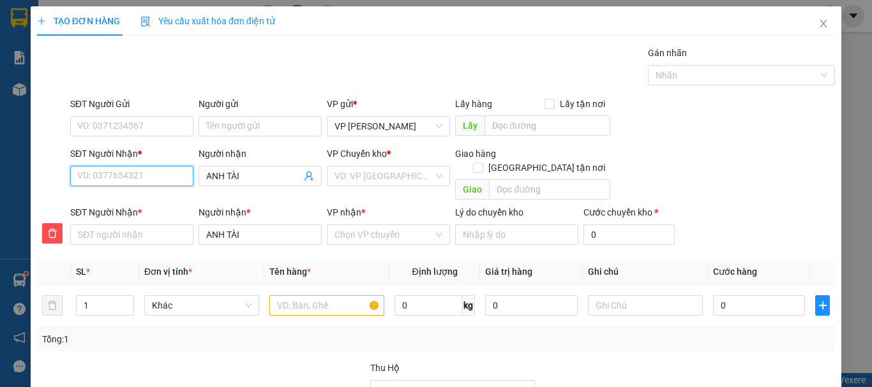
click at [136, 179] on input "SĐT Người Nhận *" at bounding box center [131, 176] width 123 height 20
type input "0"
type input "09"
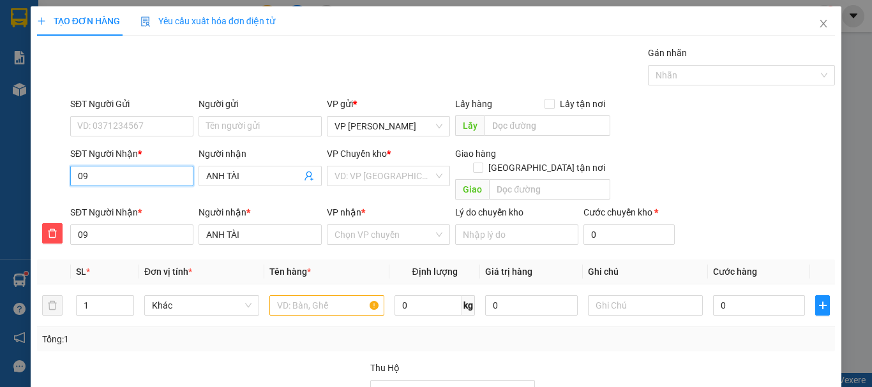
type input "090"
type input "0906"
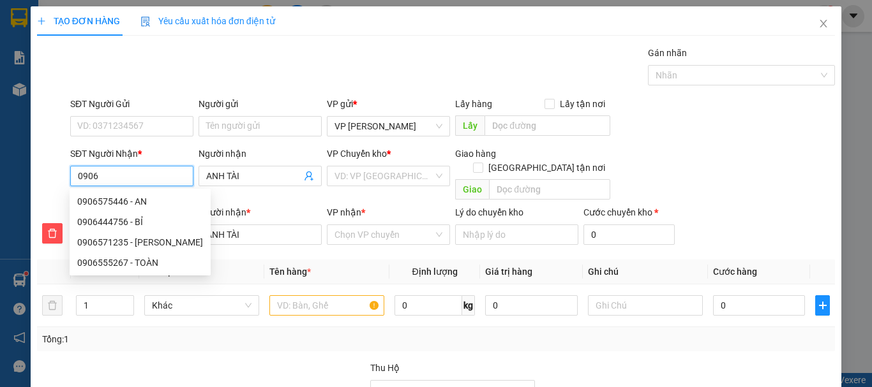
type input "09061"
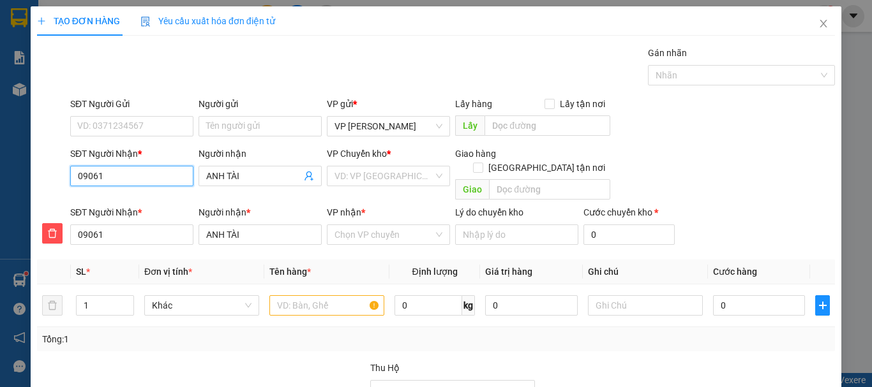
type input "090614"
type input "0906146"
type input "09061462"
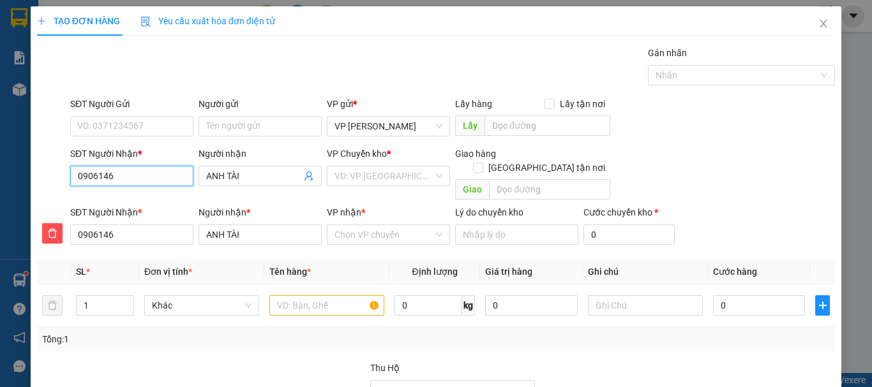
type input "09061462"
type input "090614629"
type input "0906146292"
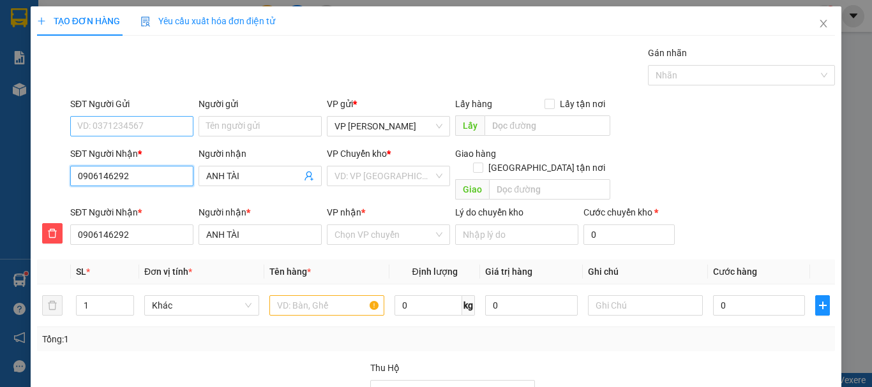
type input "0906146292"
click at [131, 128] on input "SĐT Người Gửi" at bounding box center [131, 126] width 123 height 20
type input "0938230706"
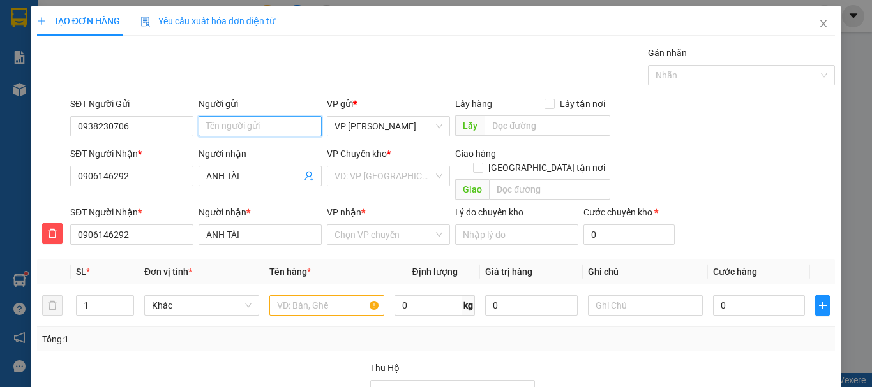
click at [241, 126] on input "Người gửi" at bounding box center [259, 126] width 123 height 20
type input "KIM TỰ THÁP"
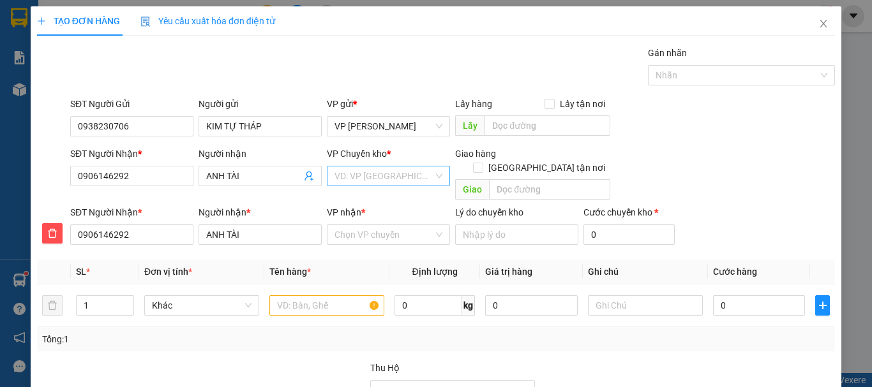
click at [375, 175] on input "search" at bounding box center [383, 176] width 99 height 19
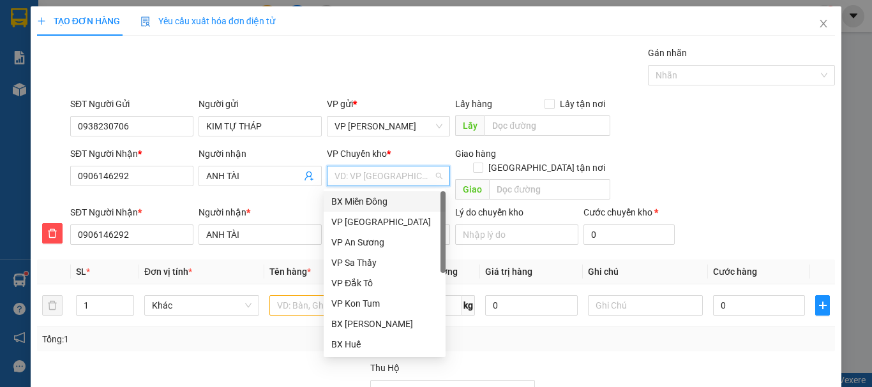
click at [377, 202] on div "BX Miền Đông" at bounding box center [384, 202] width 107 height 14
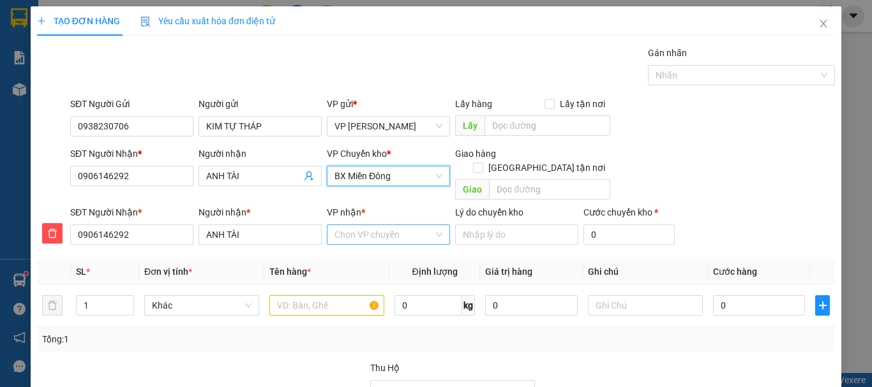
click at [371, 225] on input "VP nhận *" at bounding box center [383, 234] width 99 height 19
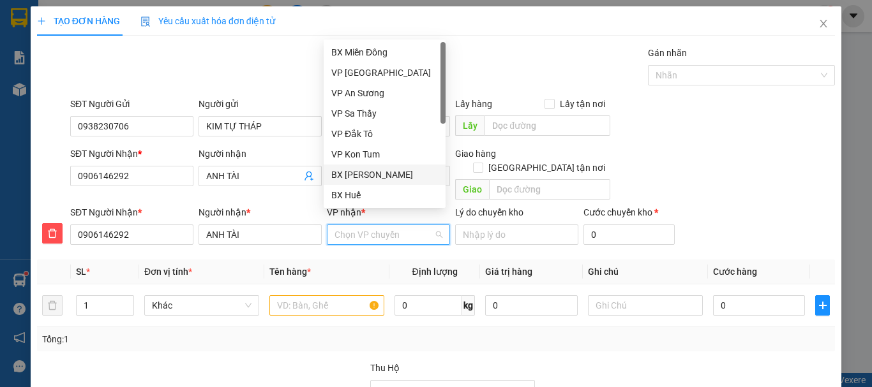
click at [384, 174] on div "BX [PERSON_NAME]" at bounding box center [384, 175] width 107 height 14
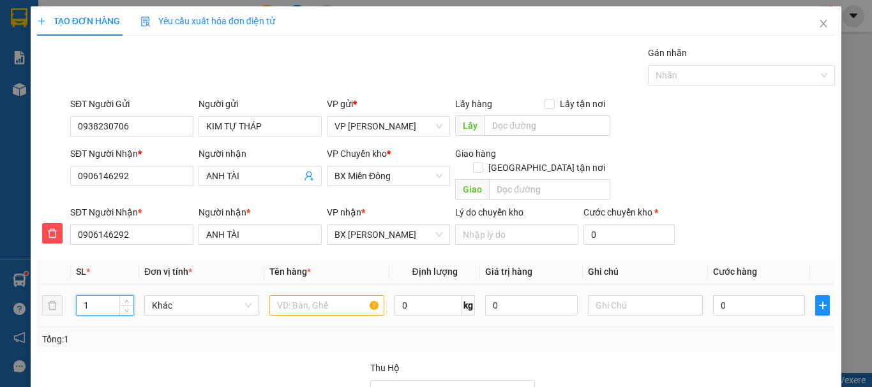
drag, startPoint x: 80, startPoint y: 291, endPoint x: 105, endPoint y: 294, distance: 24.5
click at [105, 296] on input "1" at bounding box center [105, 305] width 57 height 19
type input "8"
click at [303, 295] on input "text" at bounding box center [326, 305] width 115 height 20
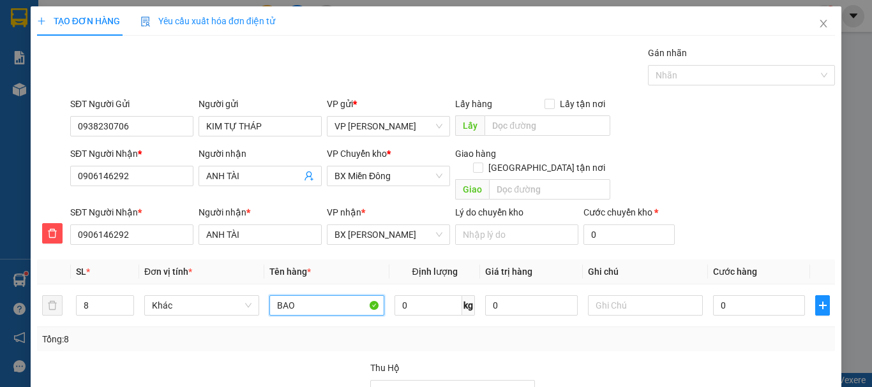
type input "BAO"
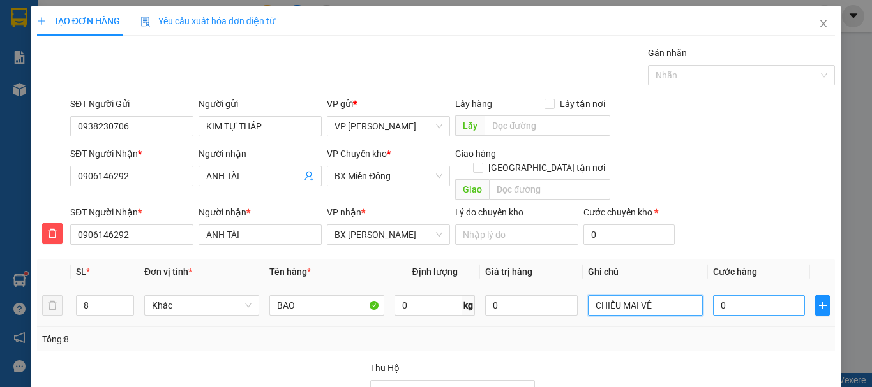
type input "CHIỀU MAI VỀ"
click at [716, 295] on input "0" at bounding box center [759, 305] width 92 height 20
type input "4"
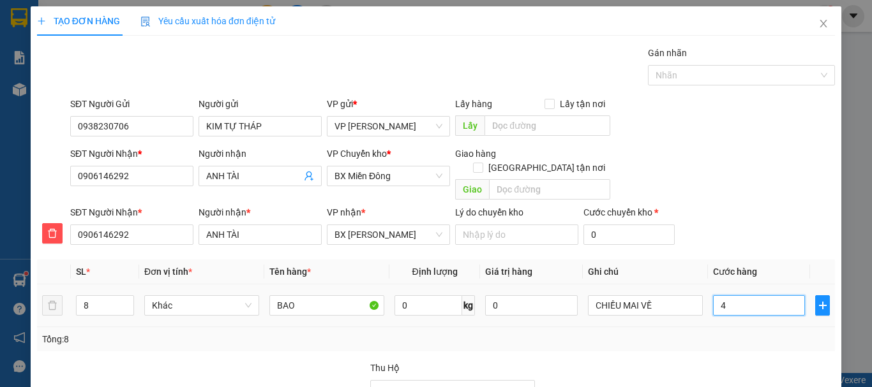
type input "40"
type input "400"
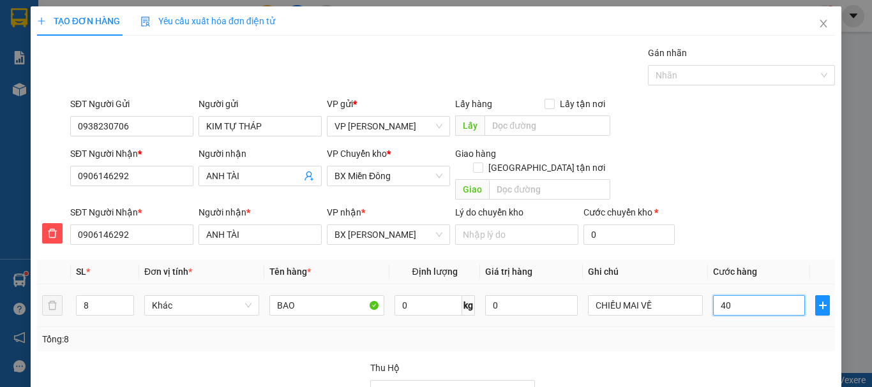
type input "400"
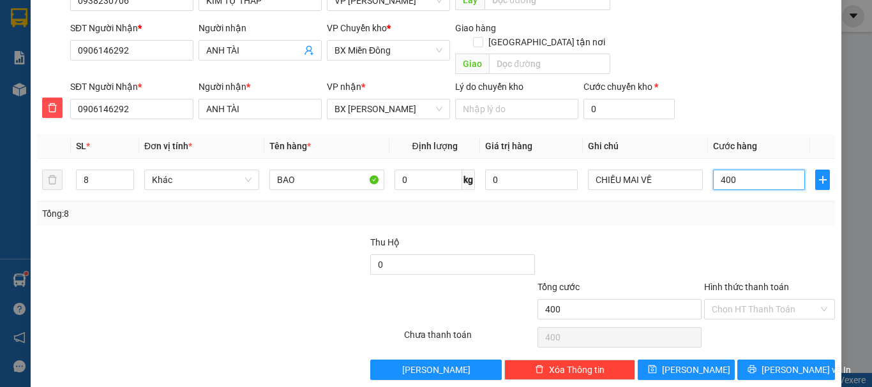
scroll to position [128, 0]
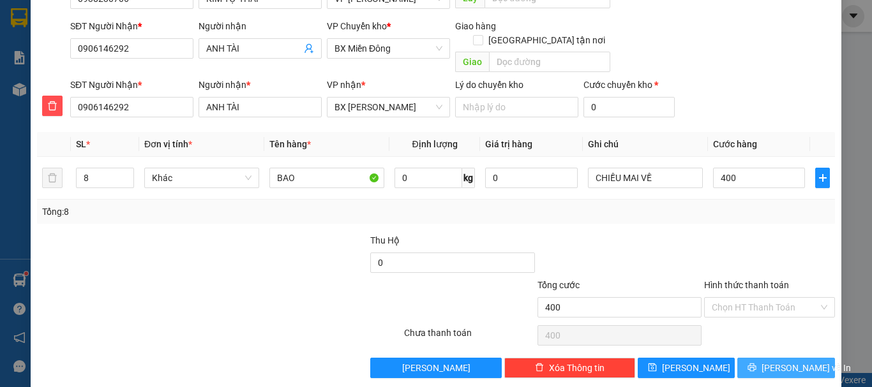
type input "400.000"
click at [783, 361] on span "[PERSON_NAME] và In" at bounding box center [805, 368] width 89 height 14
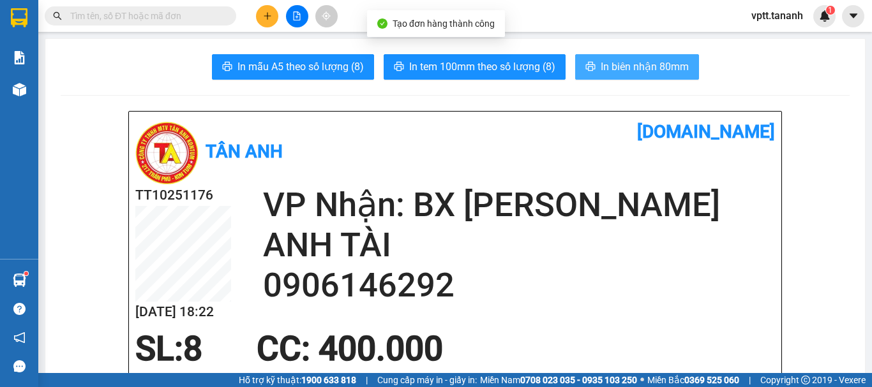
click at [610, 65] on span "In biên nhận 80mm" at bounding box center [645, 67] width 88 height 16
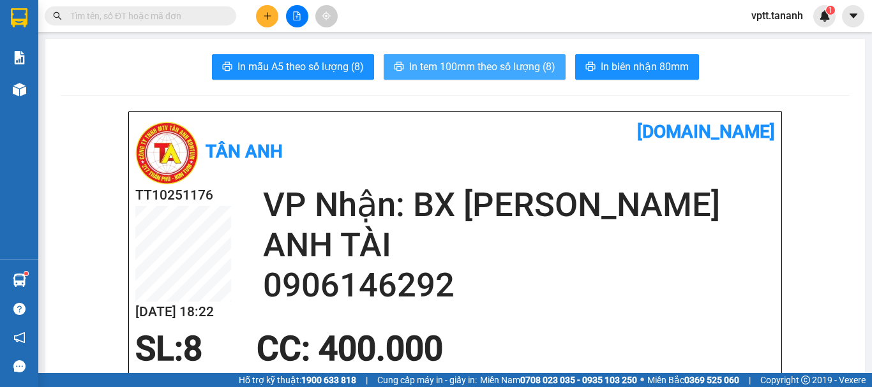
click at [541, 68] on span "In tem 100mm theo số lượng (8)" at bounding box center [482, 67] width 146 height 16
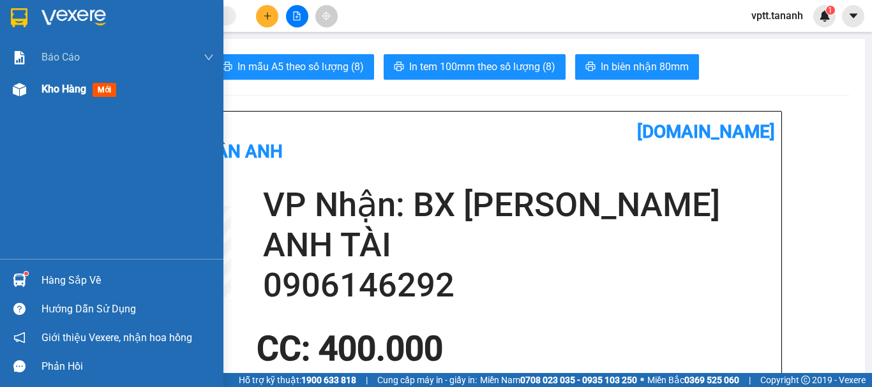
click at [74, 91] on span "Kho hàng" at bounding box center [63, 89] width 45 height 12
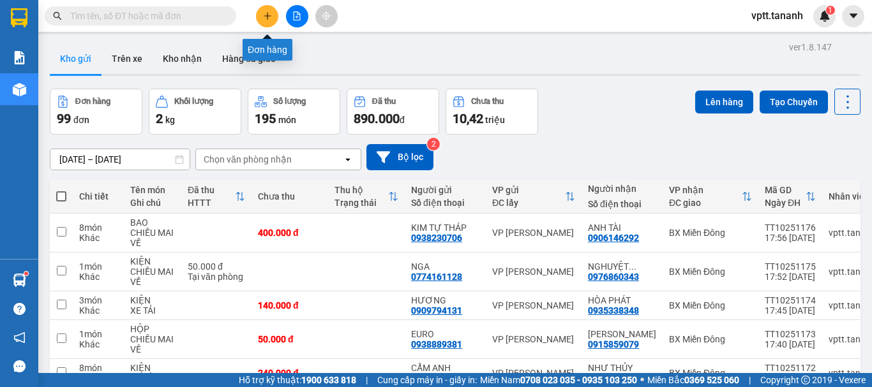
click at [266, 15] on icon "plus" at bounding box center [267, 15] width 9 height 9
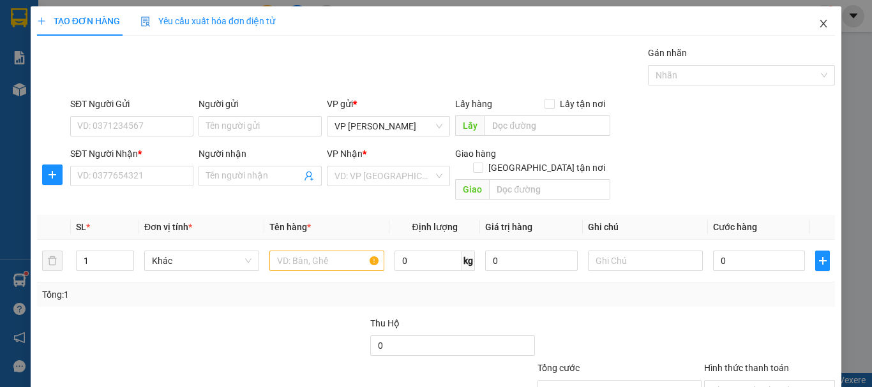
click at [818, 22] on icon "close" at bounding box center [823, 24] width 10 height 10
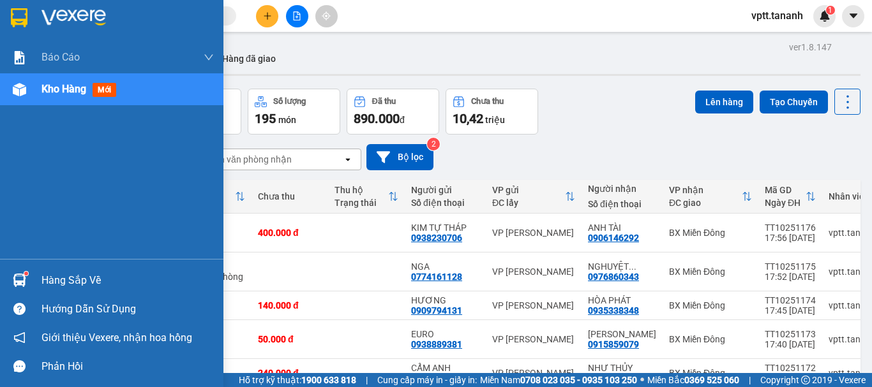
click at [71, 91] on span "Kho hàng" at bounding box center [63, 89] width 45 height 12
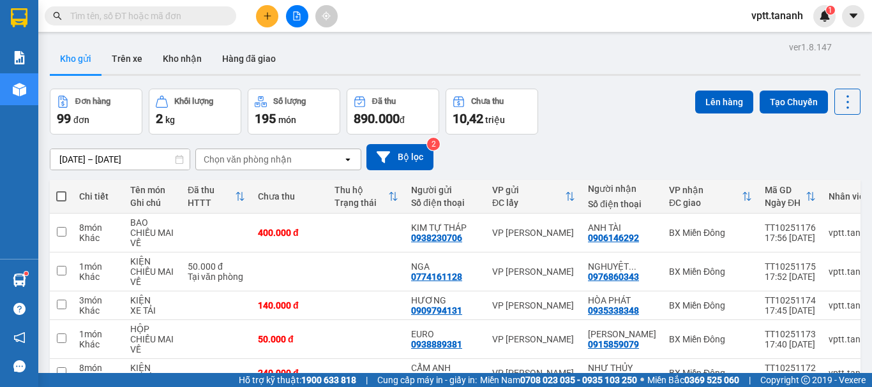
click at [61, 197] on span at bounding box center [61, 196] width 10 height 10
click at [61, 190] on input "checkbox" at bounding box center [61, 190] width 0 height 0
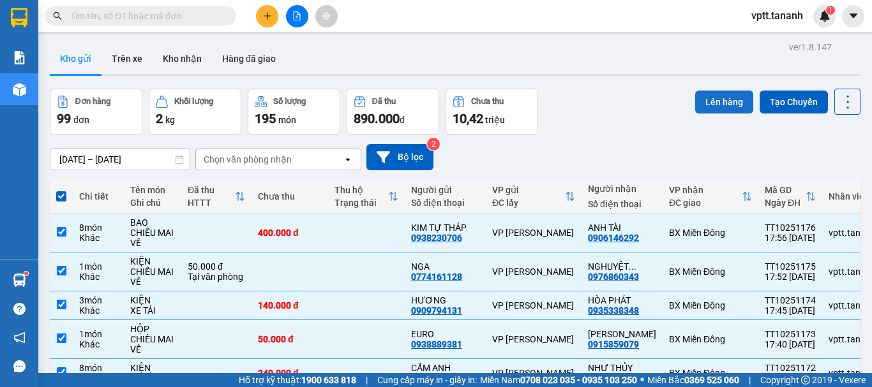
click at [707, 103] on button "Lên hàng" at bounding box center [724, 102] width 58 height 23
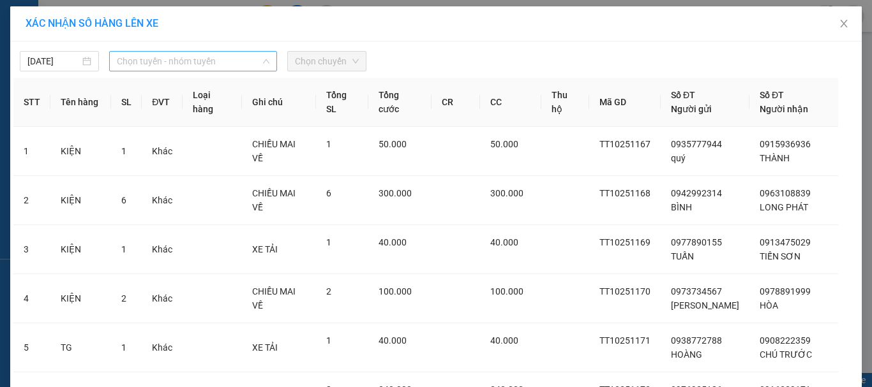
click at [160, 64] on span "Chọn tuyến - nhóm tuyến" at bounding box center [193, 61] width 153 height 19
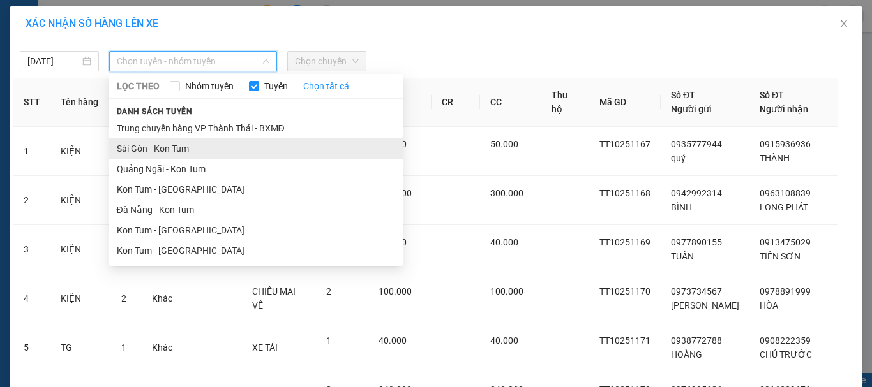
click at [168, 147] on li "Sài Gòn - Kon Tum" at bounding box center [256, 148] width 294 height 20
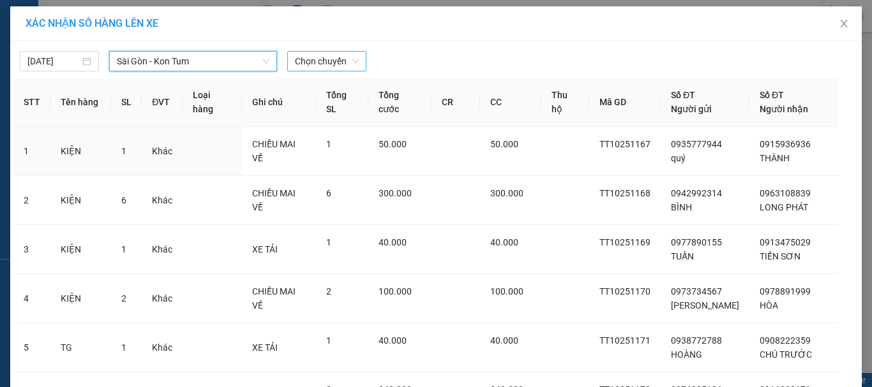
click at [306, 61] on span "Chọn chuyến" at bounding box center [327, 61] width 64 height 19
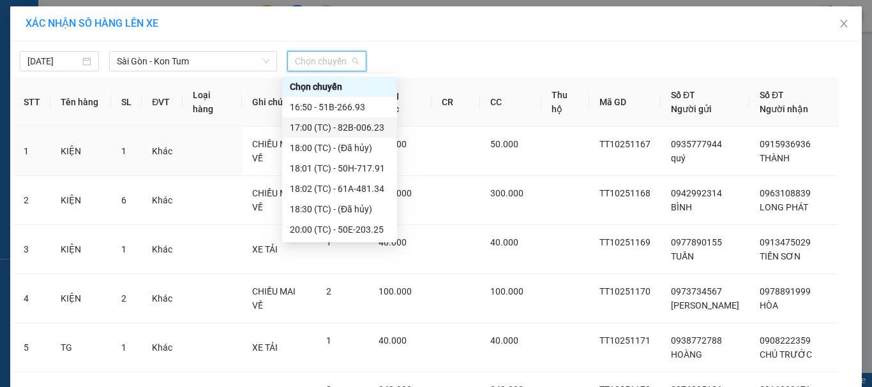
click at [364, 127] on div "17:00 (TC) - 82B-006.23" at bounding box center [340, 128] width 100 height 14
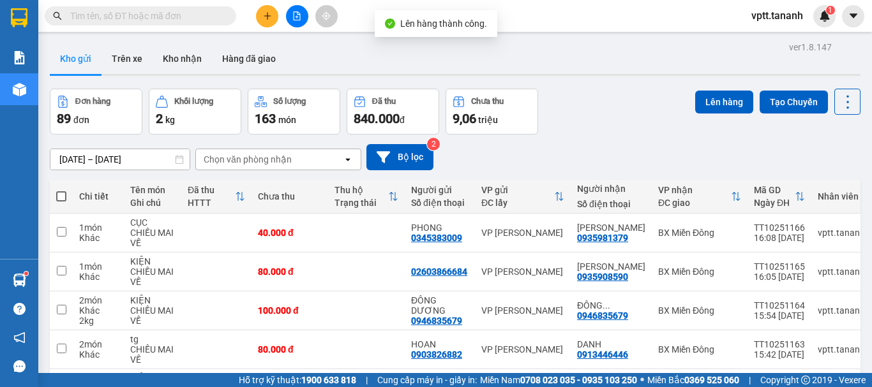
click at [64, 196] on span at bounding box center [61, 196] width 10 height 10
click at [61, 190] on input "checkbox" at bounding box center [61, 190] width 0 height 0
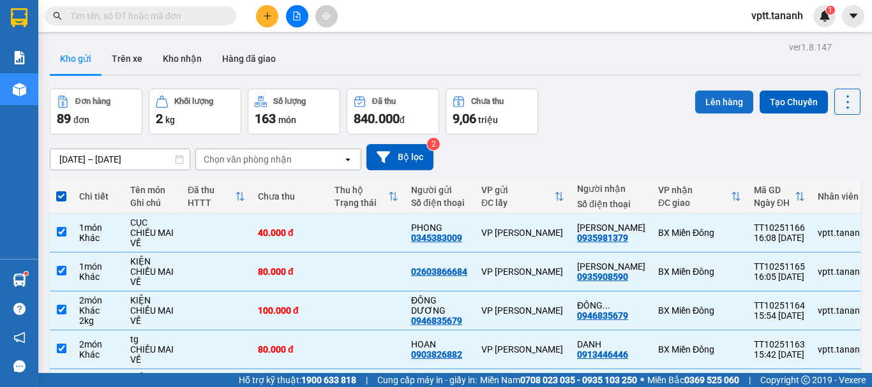
click at [713, 104] on button "Lên hàng" at bounding box center [724, 102] width 58 height 23
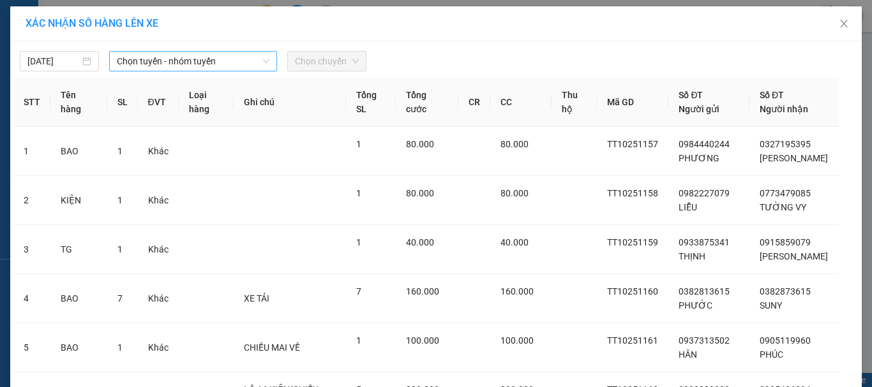
click at [194, 63] on span "Chọn tuyến - nhóm tuyến" at bounding box center [193, 61] width 153 height 19
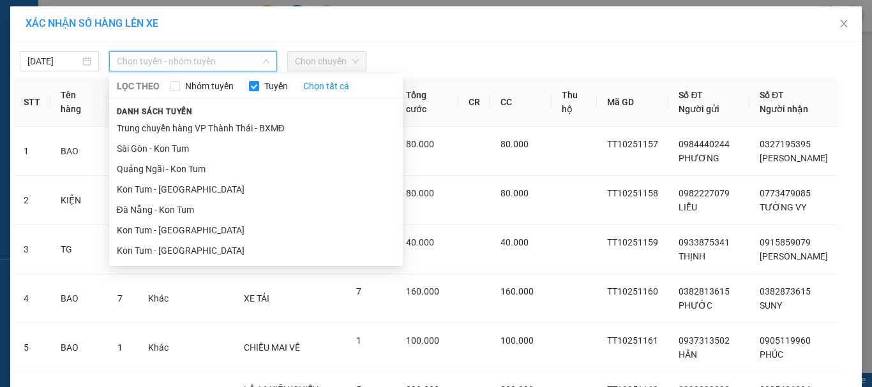
drag, startPoint x: 163, startPoint y: 149, endPoint x: 232, endPoint y: 98, distance: 85.4
click at [163, 149] on li "Sài Gòn - Kon Tum" at bounding box center [256, 148] width 294 height 20
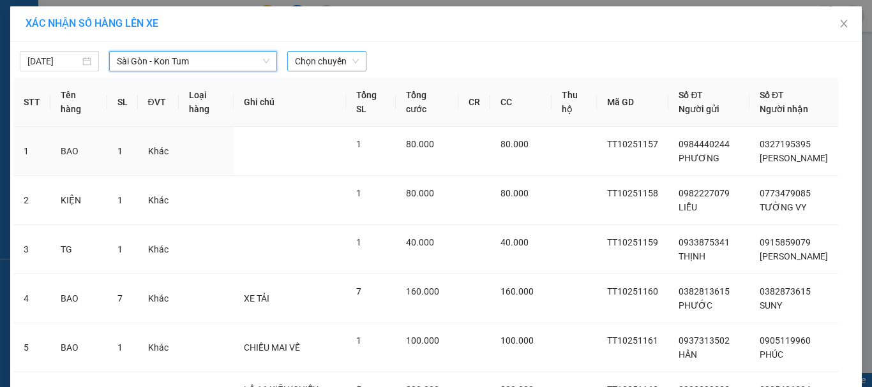
click at [314, 58] on span "Chọn chuyến" at bounding box center [327, 61] width 64 height 19
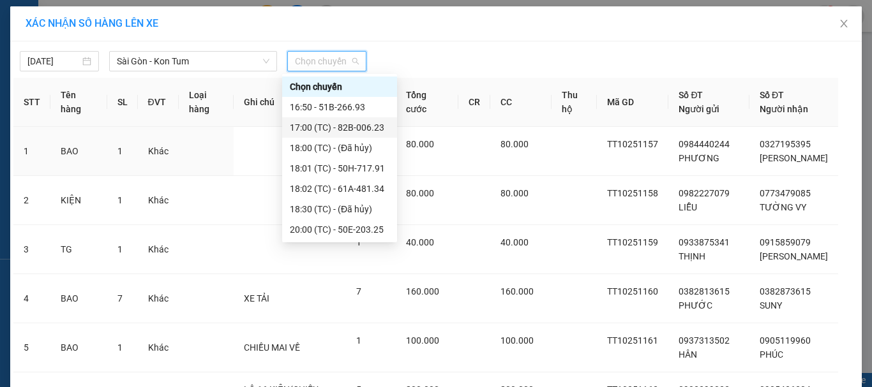
click at [317, 129] on div "17:00 (TC) - 82B-006.23" at bounding box center [340, 128] width 100 height 14
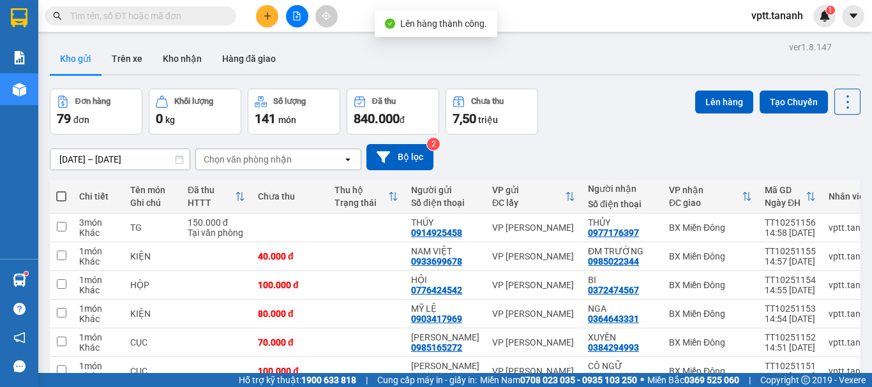
click at [61, 197] on span at bounding box center [61, 196] width 10 height 10
click at [61, 190] on input "checkbox" at bounding box center [61, 190] width 0 height 0
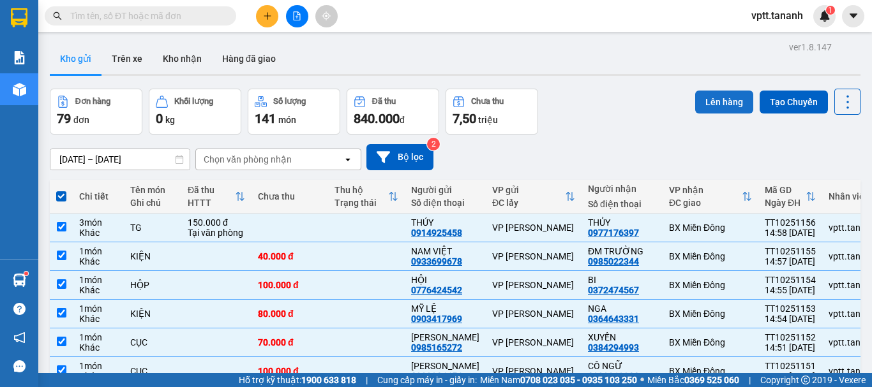
click at [714, 100] on button "Lên hàng" at bounding box center [724, 102] width 58 height 23
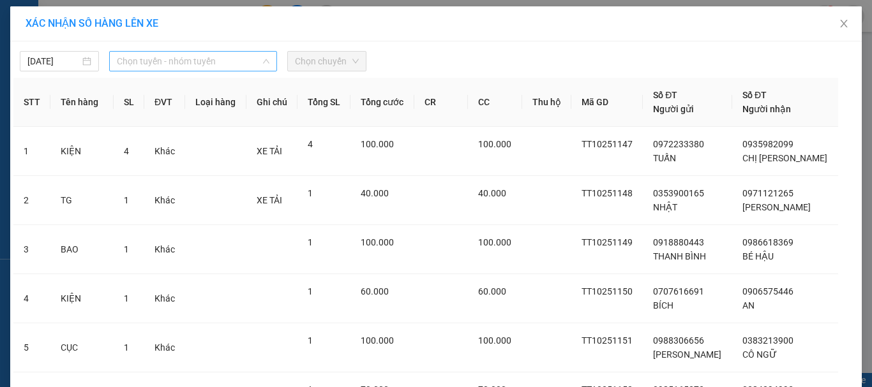
click at [174, 60] on span "Chọn tuyến - nhóm tuyến" at bounding box center [193, 61] width 153 height 19
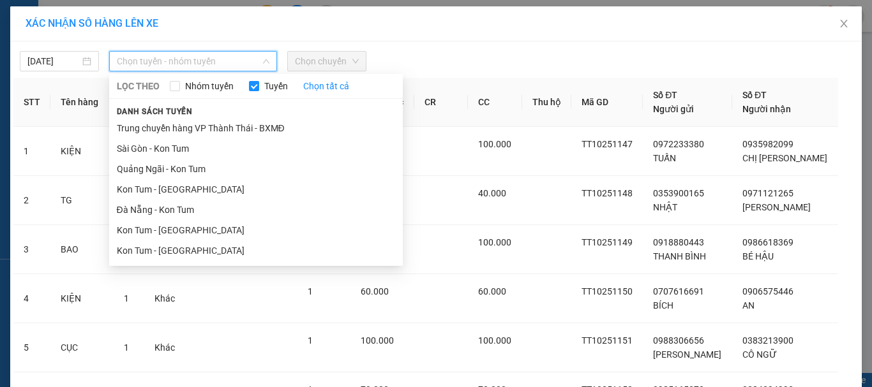
drag, startPoint x: 178, startPoint y: 151, endPoint x: 244, endPoint y: 97, distance: 85.3
click at [177, 149] on li "Sài Gòn - Kon Tum" at bounding box center [256, 148] width 294 height 20
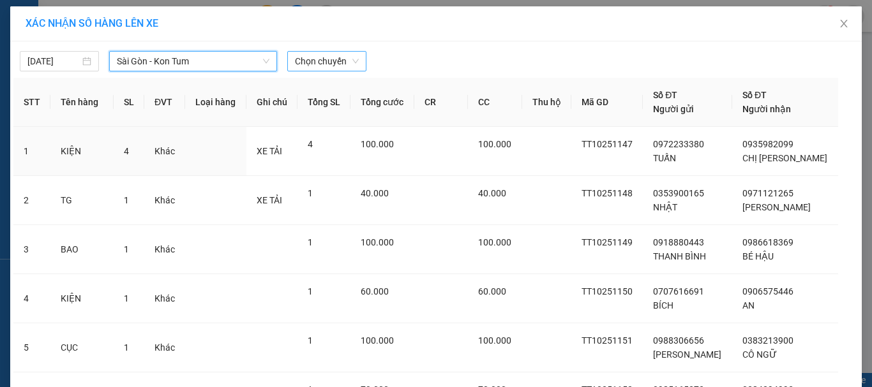
click at [310, 63] on span "Chọn chuyến" at bounding box center [327, 61] width 64 height 19
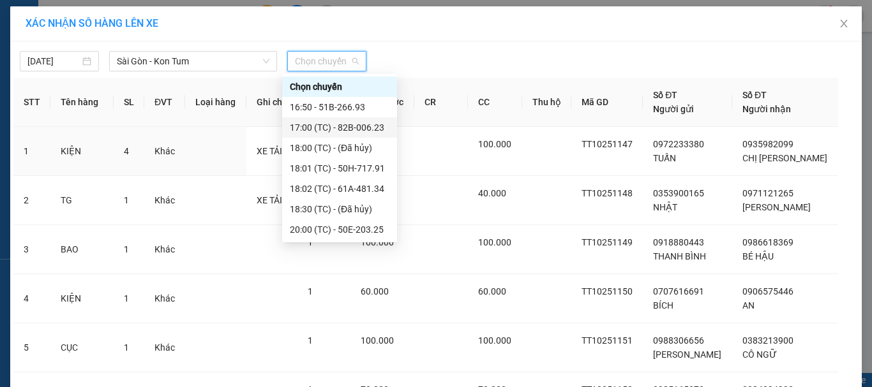
click at [340, 127] on div "17:00 (TC) - 82B-006.23" at bounding box center [340, 128] width 100 height 14
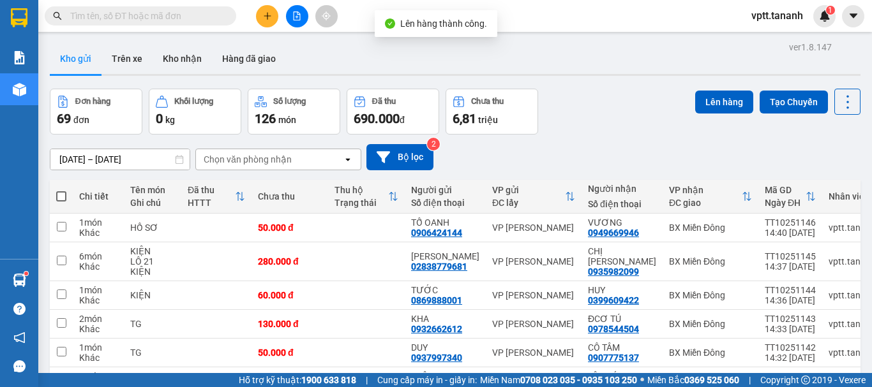
click at [61, 195] on span at bounding box center [61, 196] width 10 height 10
click at [61, 190] on input "checkbox" at bounding box center [61, 190] width 0 height 0
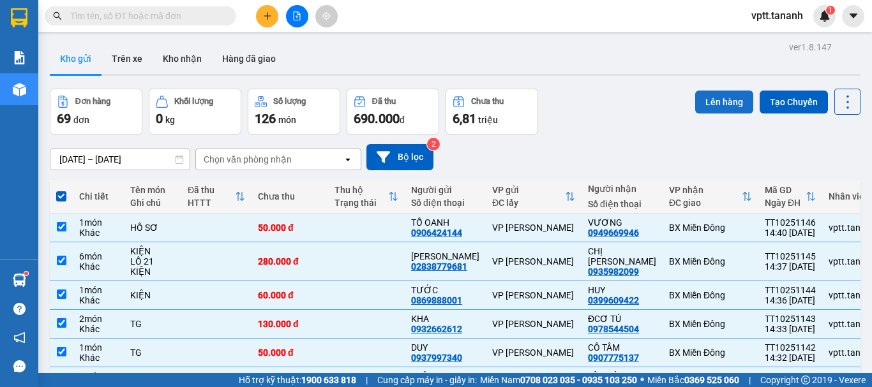
click at [707, 101] on button "Lên hàng" at bounding box center [724, 102] width 58 height 23
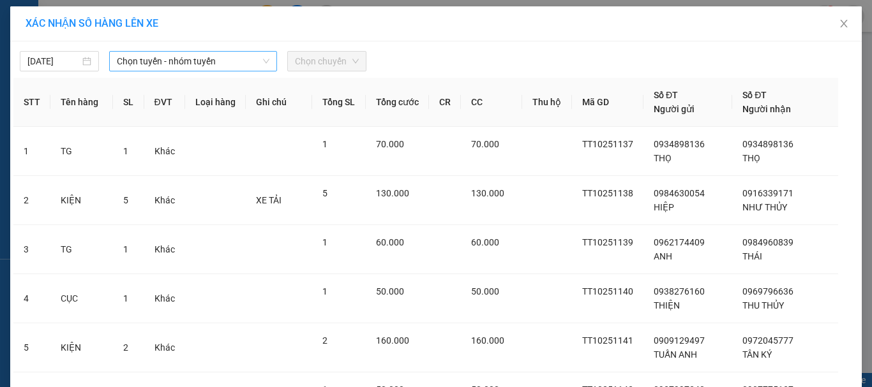
click at [196, 68] on span "Chọn tuyến - nhóm tuyến" at bounding box center [193, 61] width 153 height 19
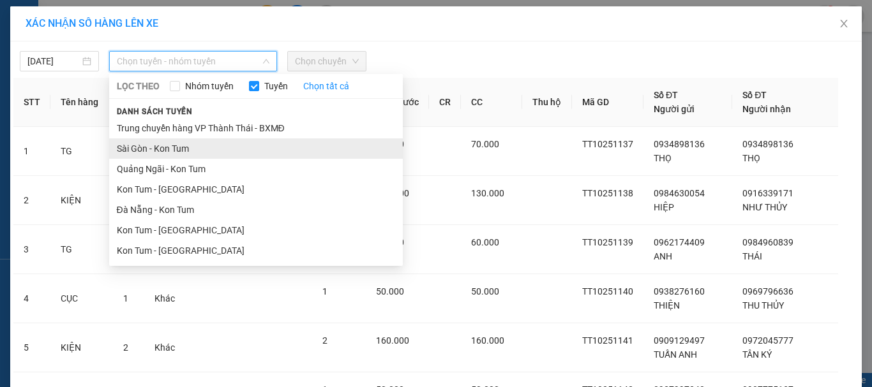
click at [188, 149] on li "Sài Gòn - Kon Tum" at bounding box center [256, 148] width 294 height 20
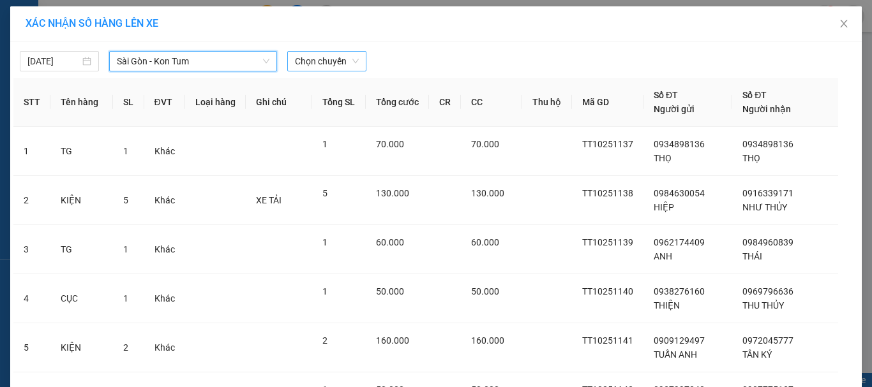
click at [328, 62] on span "Chọn chuyến" at bounding box center [327, 61] width 64 height 19
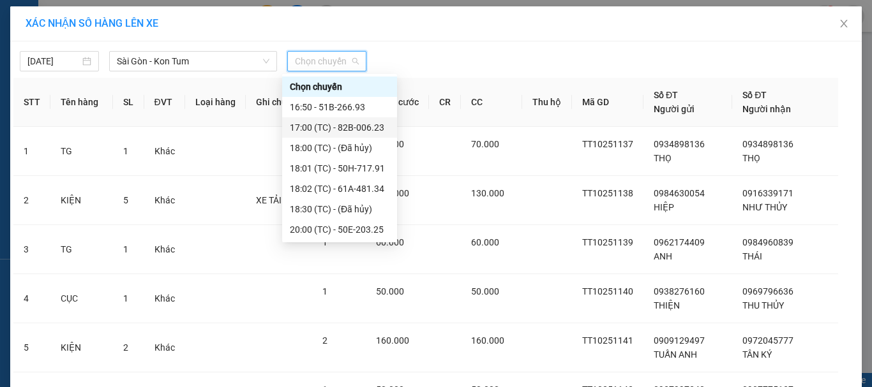
click at [345, 128] on div "17:00 (TC) - 82B-006.23" at bounding box center [340, 128] width 100 height 14
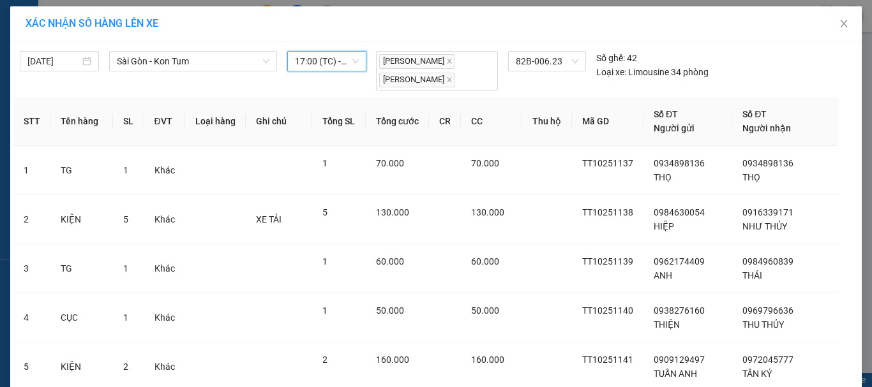
drag, startPoint x: 470, startPoint y: 350, endPoint x: 467, endPoint y: 331, distance: 18.8
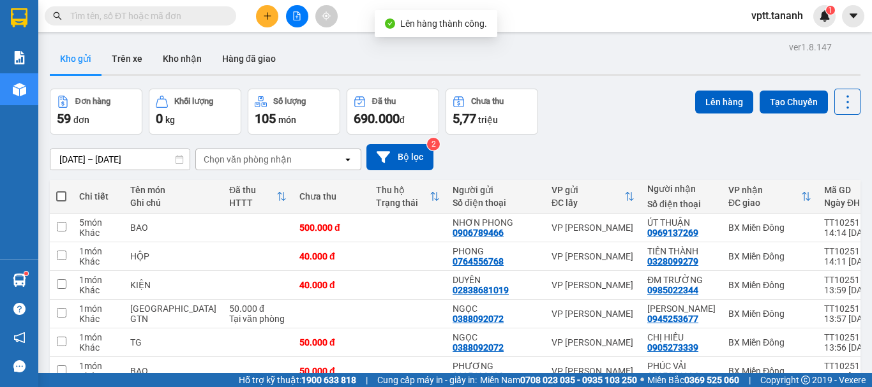
click at [63, 194] on span at bounding box center [61, 196] width 10 height 10
click at [61, 190] on input "checkbox" at bounding box center [61, 190] width 0 height 0
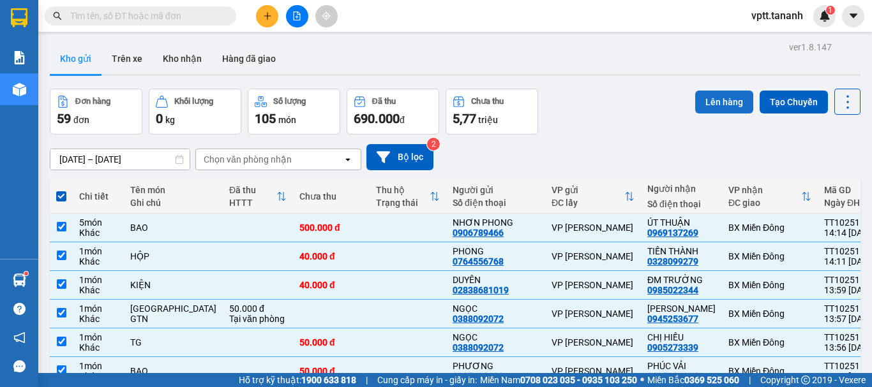
click at [709, 100] on button "Lên hàng" at bounding box center [724, 102] width 58 height 23
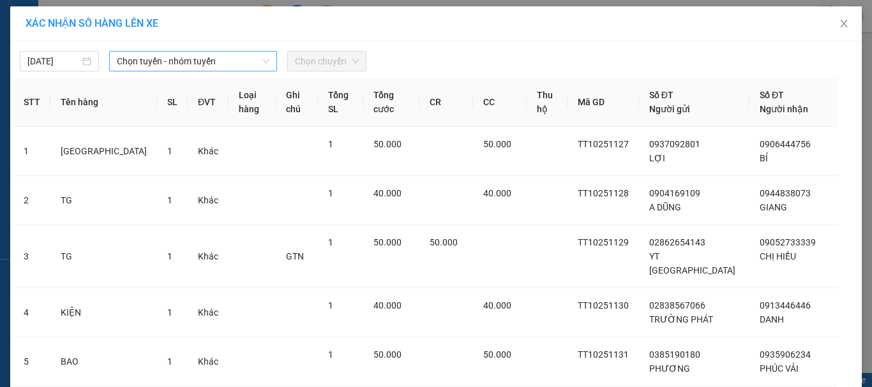
click at [175, 61] on span "Chọn tuyến - nhóm tuyến" at bounding box center [193, 61] width 153 height 19
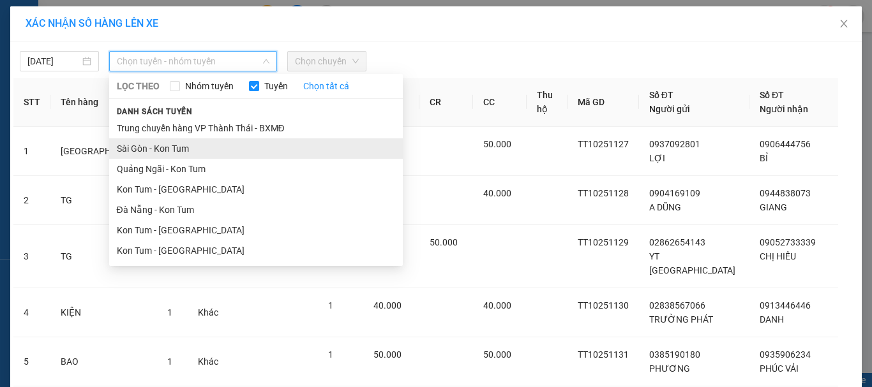
click at [177, 147] on li "Sài Gòn - Kon Tum" at bounding box center [256, 148] width 294 height 20
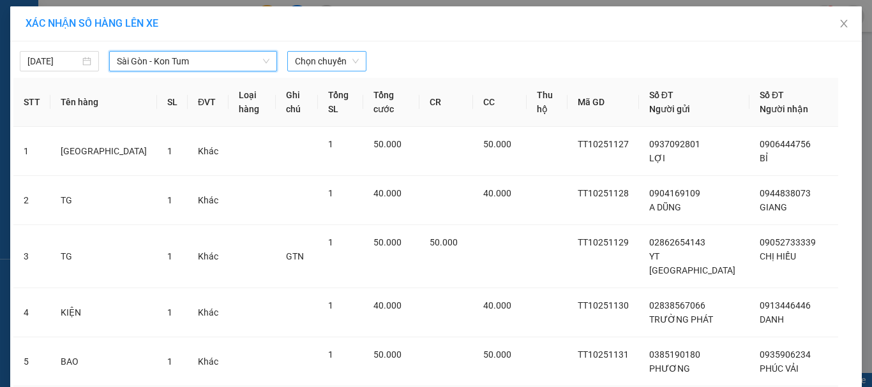
click at [319, 63] on span "Chọn chuyến" at bounding box center [327, 61] width 64 height 19
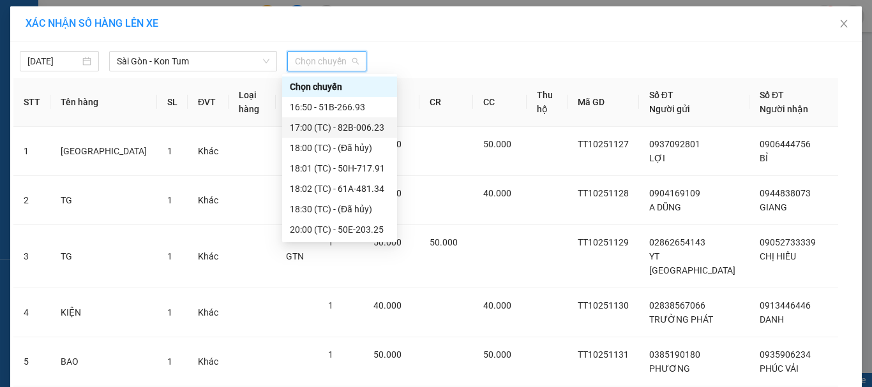
click at [359, 126] on div "17:00 (TC) - 82B-006.23" at bounding box center [340, 128] width 100 height 14
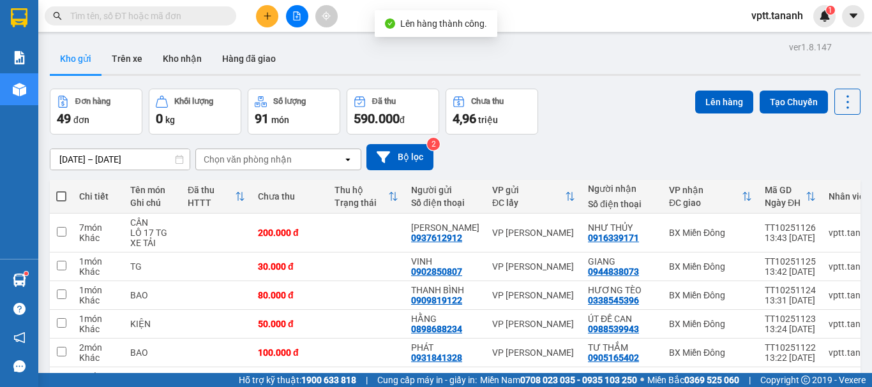
click at [61, 197] on span at bounding box center [61, 196] width 10 height 10
click at [61, 190] on input "checkbox" at bounding box center [61, 190] width 0 height 0
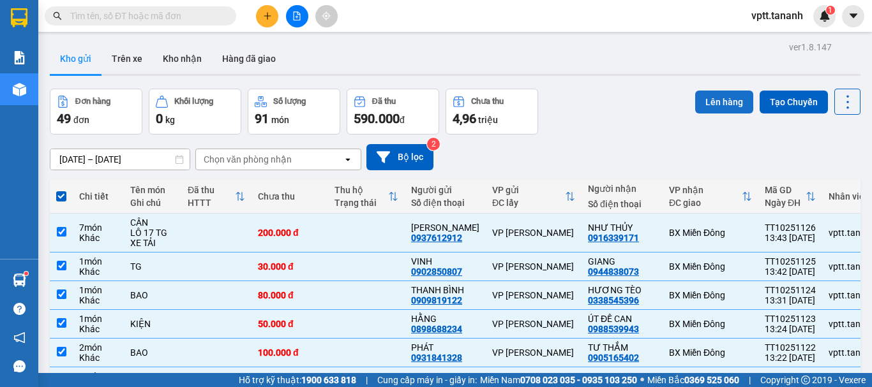
click at [699, 96] on button "Lên hàng" at bounding box center [724, 102] width 58 height 23
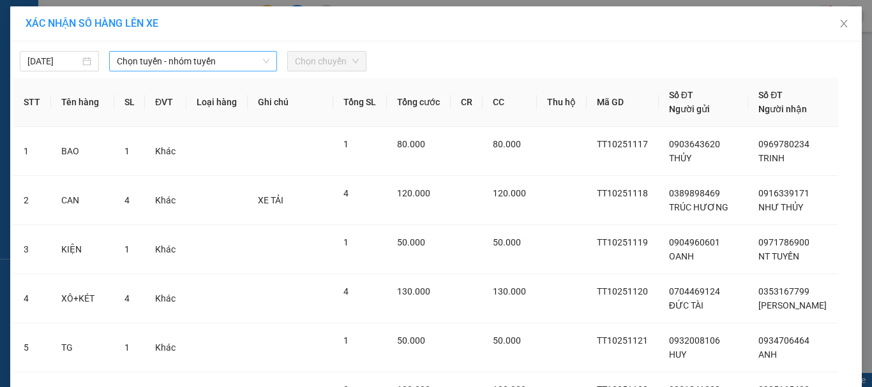
click at [213, 60] on span "Chọn tuyến - nhóm tuyến" at bounding box center [193, 61] width 153 height 19
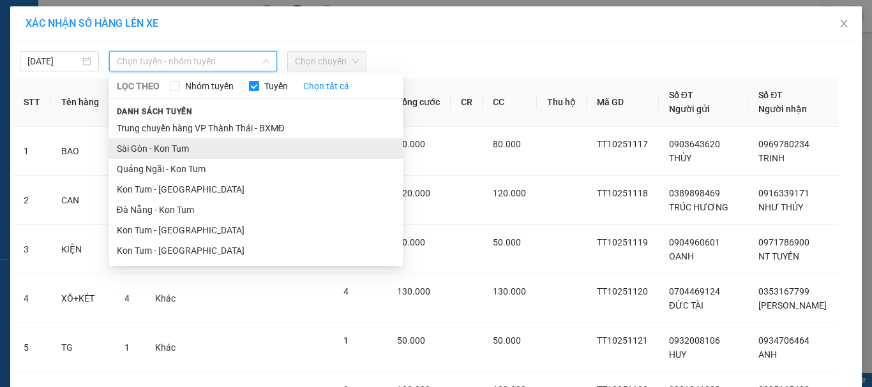
click at [196, 148] on li "Sài Gòn - Kon Tum" at bounding box center [256, 148] width 294 height 20
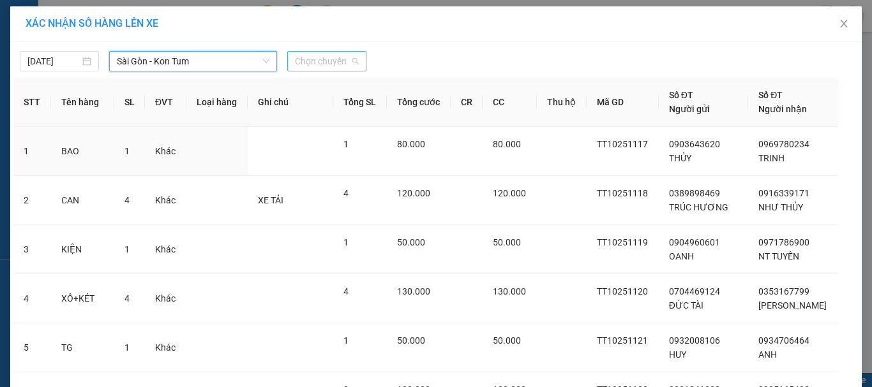
click at [320, 64] on span "Chọn chuyến" at bounding box center [327, 61] width 64 height 19
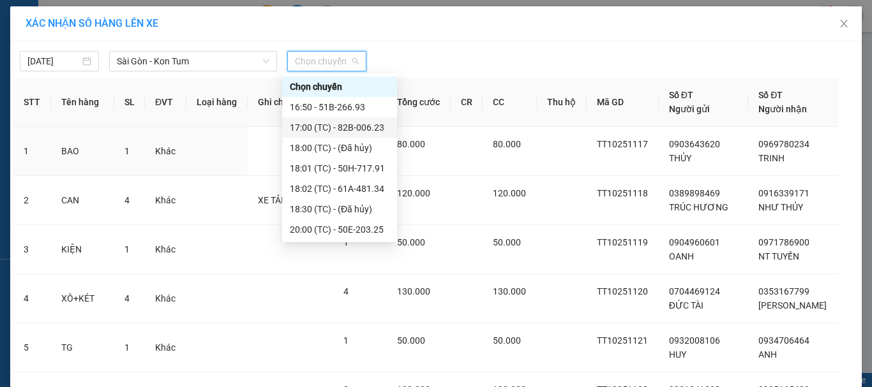
click at [333, 128] on div "17:00 (TC) - 82B-006.23" at bounding box center [340, 128] width 100 height 14
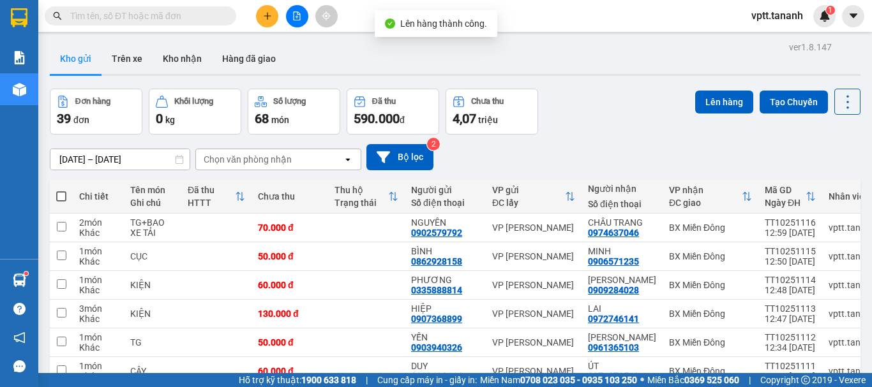
click at [63, 195] on span at bounding box center [61, 196] width 10 height 10
click at [61, 190] on input "checkbox" at bounding box center [61, 190] width 0 height 0
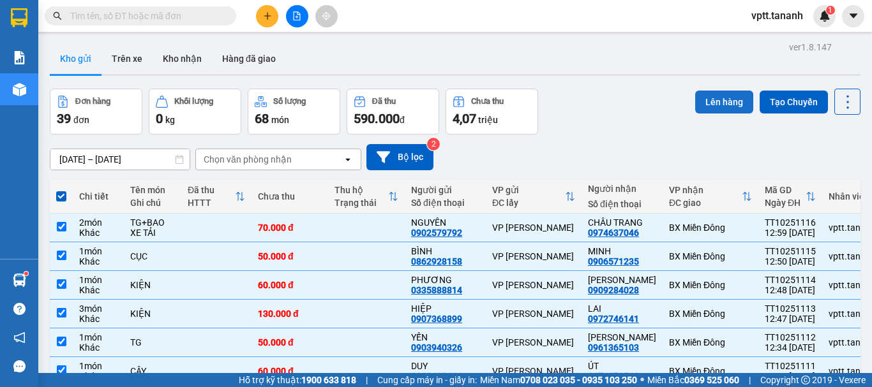
click at [714, 101] on button "Lên hàng" at bounding box center [724, 102] width 58 height 23
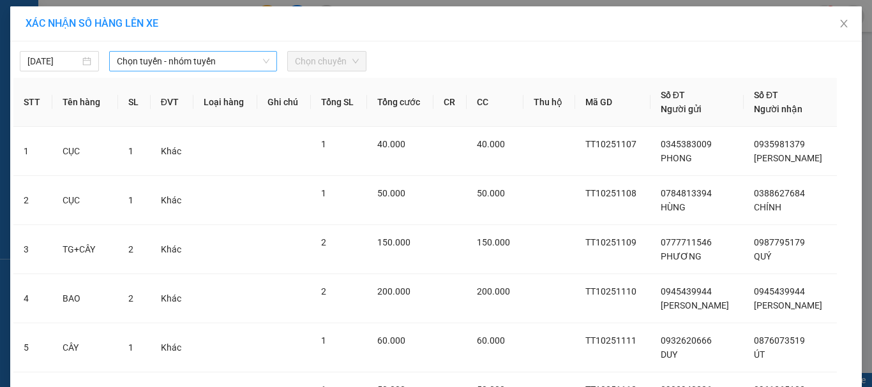
drag, startPoint x: 219, startPoint y: 63, endPoint x: 215, endPoint y: 71, distance: 9.1
click at [219, 64] on span "Chọn tuyến - nhóm tuyến" at bounding box center [193, 61] width 153 height 19
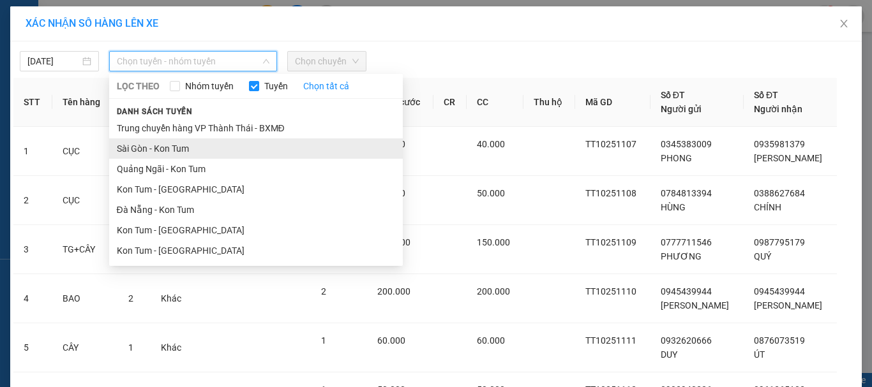
click at [177, 149] on li "Sài Gòn - Kon Tum" at bounding box center [256, 148] width 294 height 20
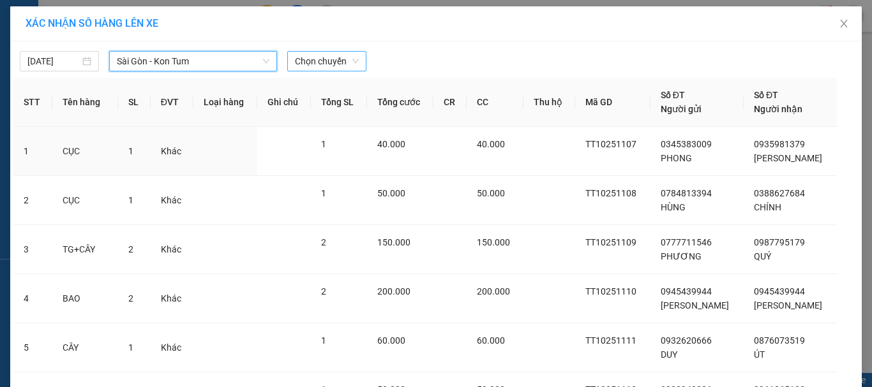
click at [305, 62] on span "Chọn chuyến" at bounding box center [327, 61] width 64 height 19
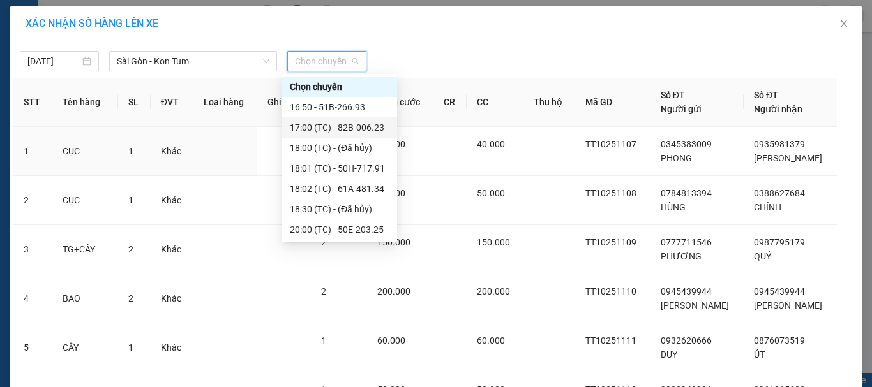
click at [320, 129] on div "17:00 (TC) - 82B-006.23" at bounding box center [340, 128] width 100 height 14
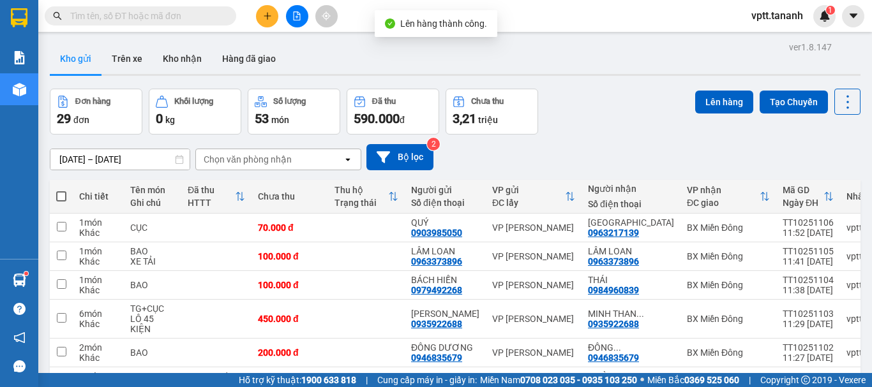
click at [61, 197] on span at bounding box center [61, 196] width 10 height 10
click at [61, 190] on input "checkbox" at bounding box center [61, 190] width 0 height 0
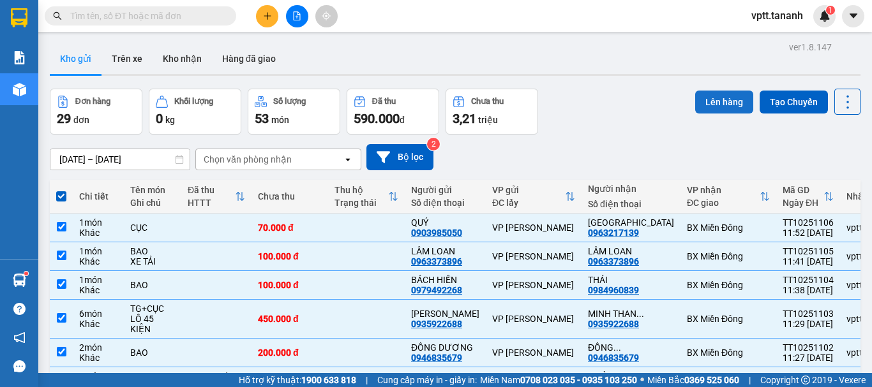
click at [709, 96] on button "Lên hàng" at bounding box center [724, 102] width 58 height 23
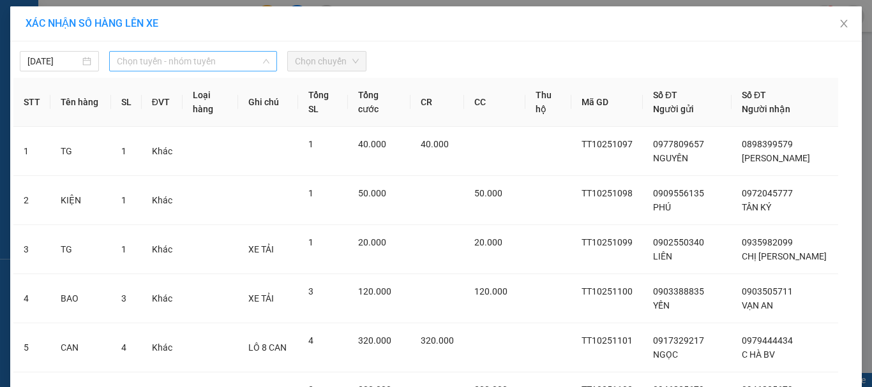
click at [151, 64] on span "Chọn tuyến - nhóm tuyến" at bounding box center [193, 61] width 153 height 19
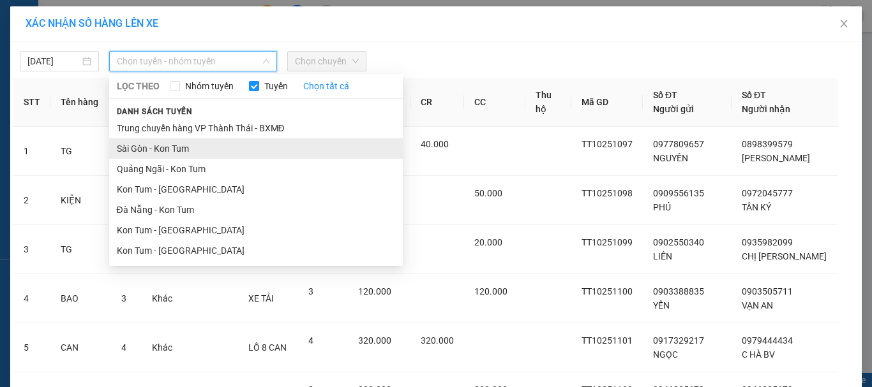
click at [188, 151] on li "Sài Gòn - Kon Tum" at bounding box center [256, 148] width 294 height 20
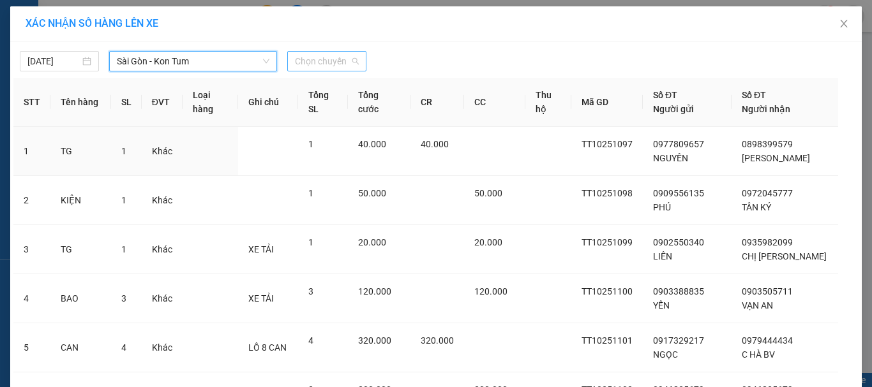
click at [336, 59] on span "Chọn chuyến" at bounding box center [327, 61] width 64 height 19
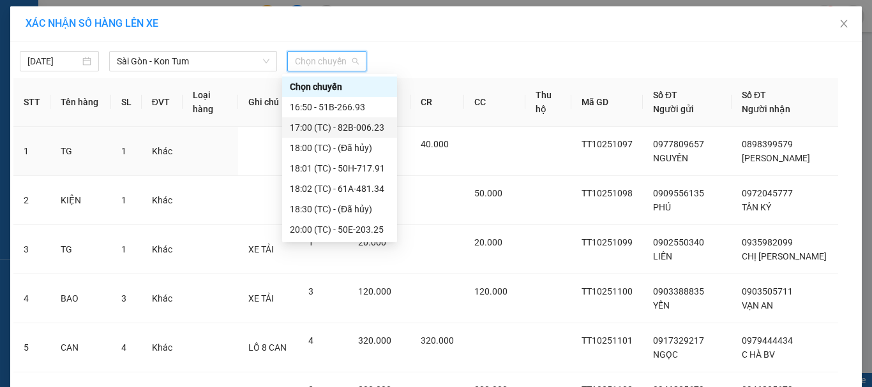
click at [338, 126] on div "17:00 (TC) - 82B-006.23" at bounding box center [340, 128] width 100 height 14
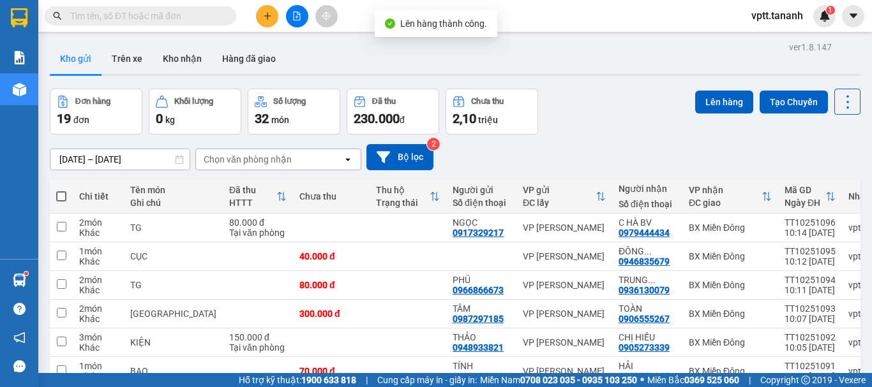
click at [58, 195] on span at bounding box center [61, 196] width 10 height 10
click at [61, 190] on input "checkbox" at bounding box center [61, 190] width 0 height 0
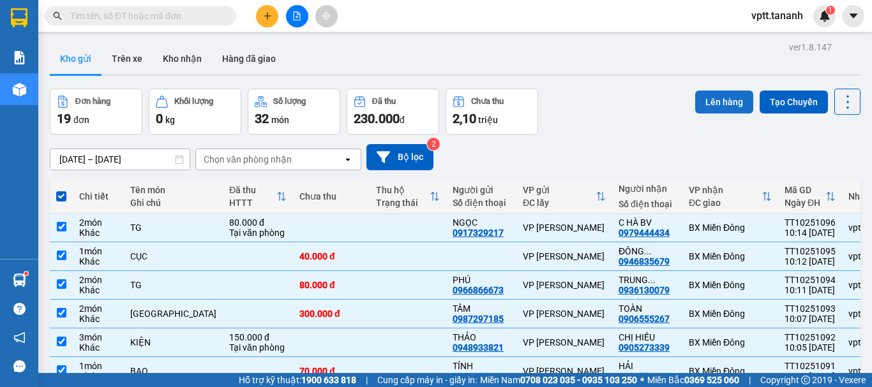
click at [708, 100] on button "Lên hàng" at bounding box center [724, 102] width 58 height 23
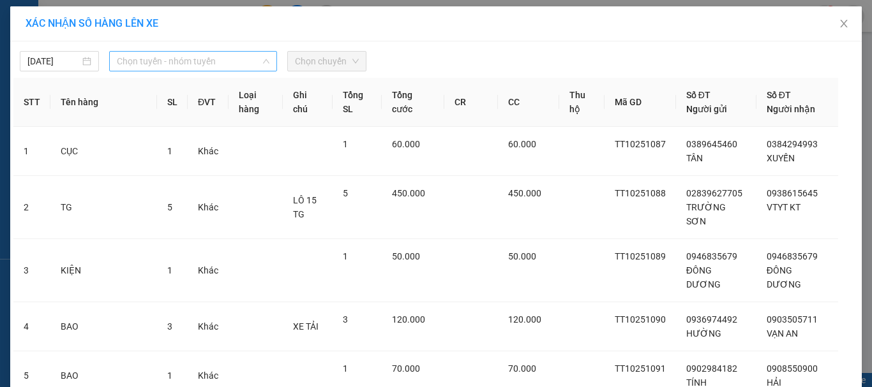
click at [221, 64] on span "Chọn tuyến - nhóm tuyến" at bounding box center [193, 61] width 153 height 19
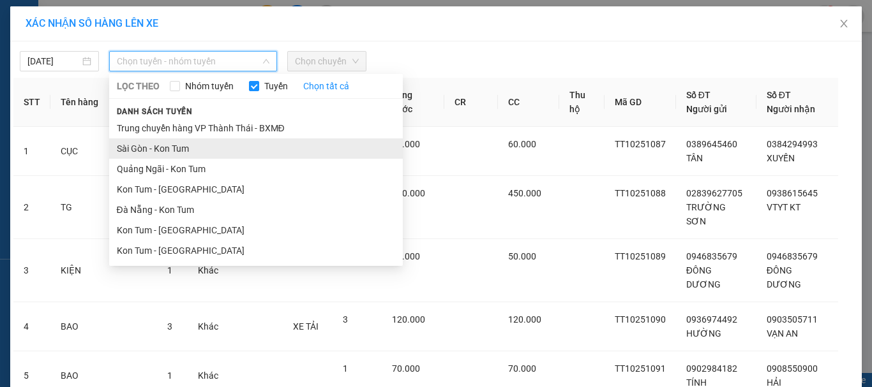
click at [174, 146] on li "Sài Gòn - Kon Tum" at bounding box center [256, 148] width 294 height 20
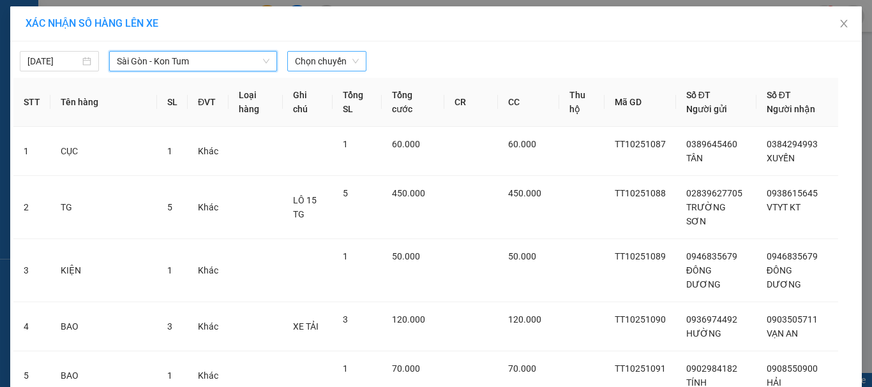
click at [323, 62] on span "Chọn chuyến" at bounding box center [327, 61] width 64 height 19
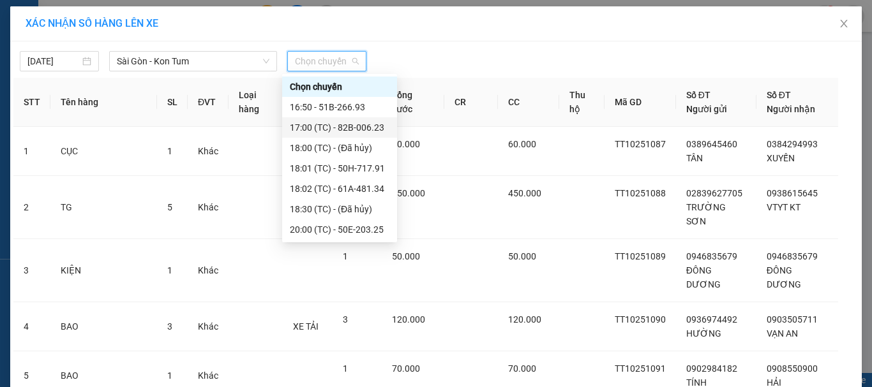
click at [331, 126] on div "17:00 (TC) - 82B-006.23" at bounding box center [340, 128] width 100 height 14
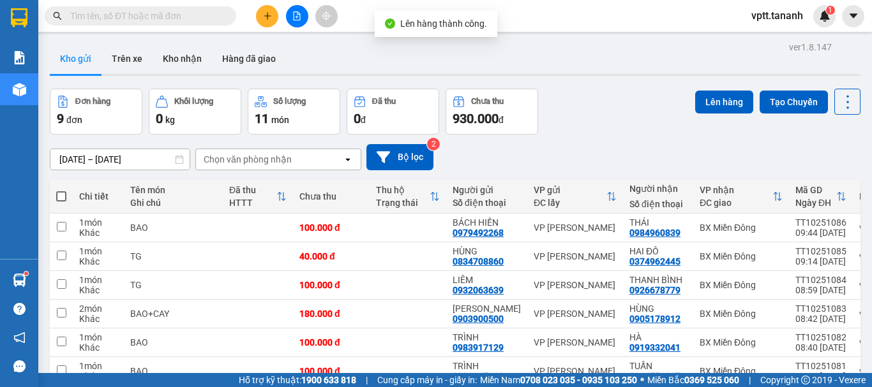
click at [59, 196] on span at bounding box center [61, 196] width 10 height 10
click at [61, 190] on input "checkbox" at bounding box center [61, 190] width 0 height 0
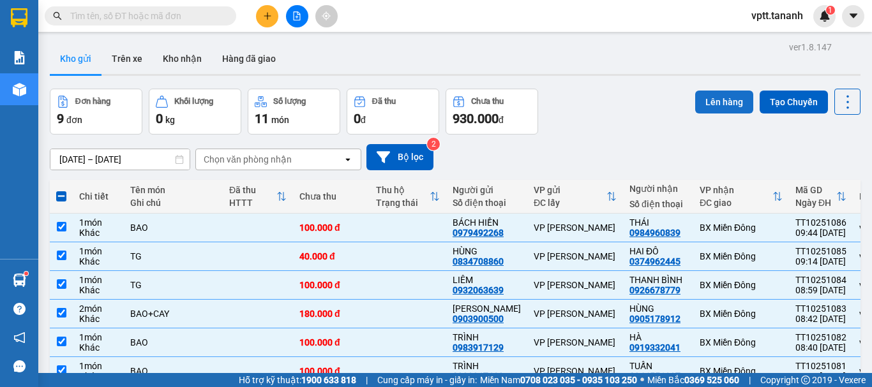
click at [725, 103] on button "Lên hàng" at bounding box center [724, 102] width 58 height 23
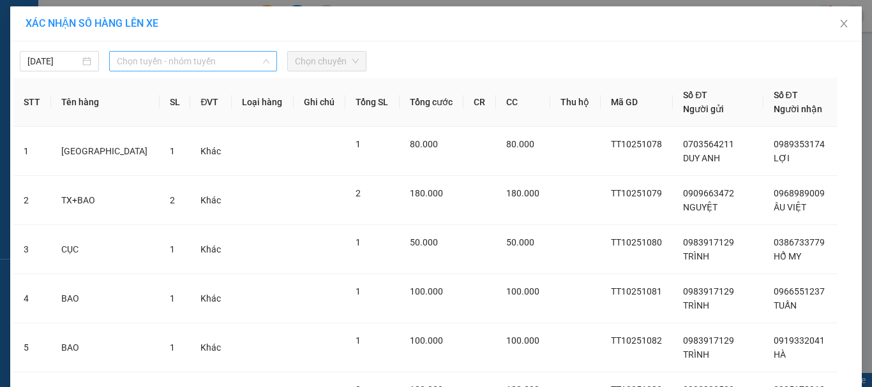
click at [156, 58] on span "Chọn tuyến - nhóm tuyến" at bounding box center [193, 61] width 153 height 19
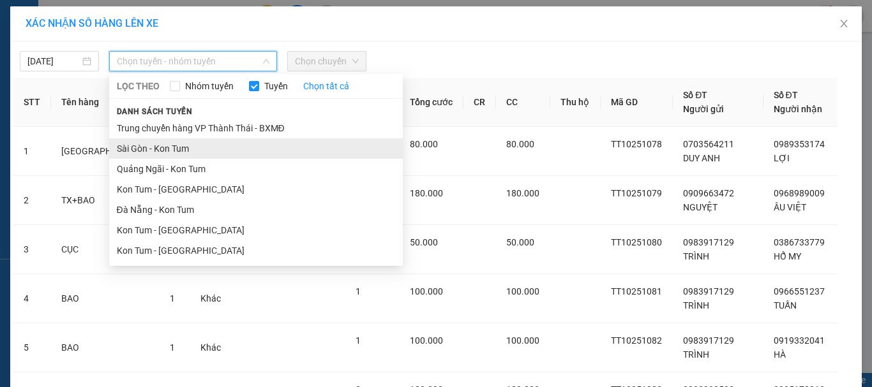
click at [179, 152] on li "Sài Gòn - Kon Tum" at bounding box center [256, 148] width 294 height 20
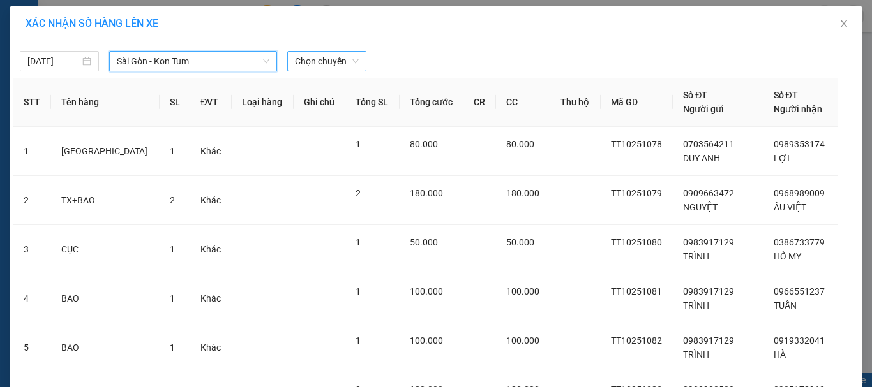
click at [313, 61] on span "Chọn chuyến" at bounding box center [327, 61] width 64 height 19
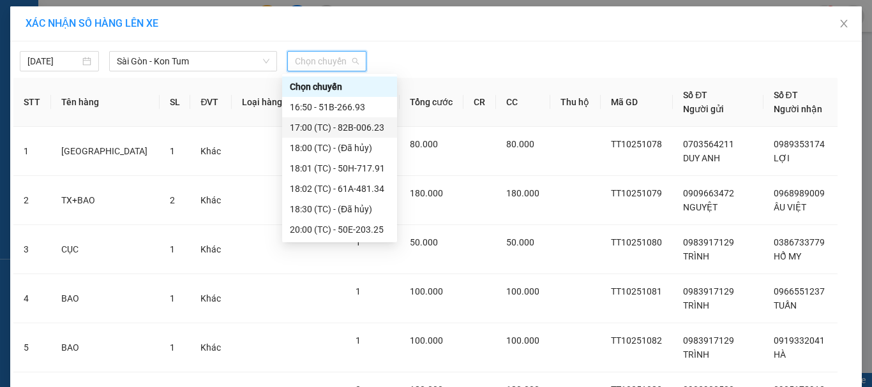
click at [329, 130] on div "17:00 (TC) - 82B-006.23" at bounding box center [340, 128] width 100 height 14
